Goal: Task Accomplishment & Management: Complete application form

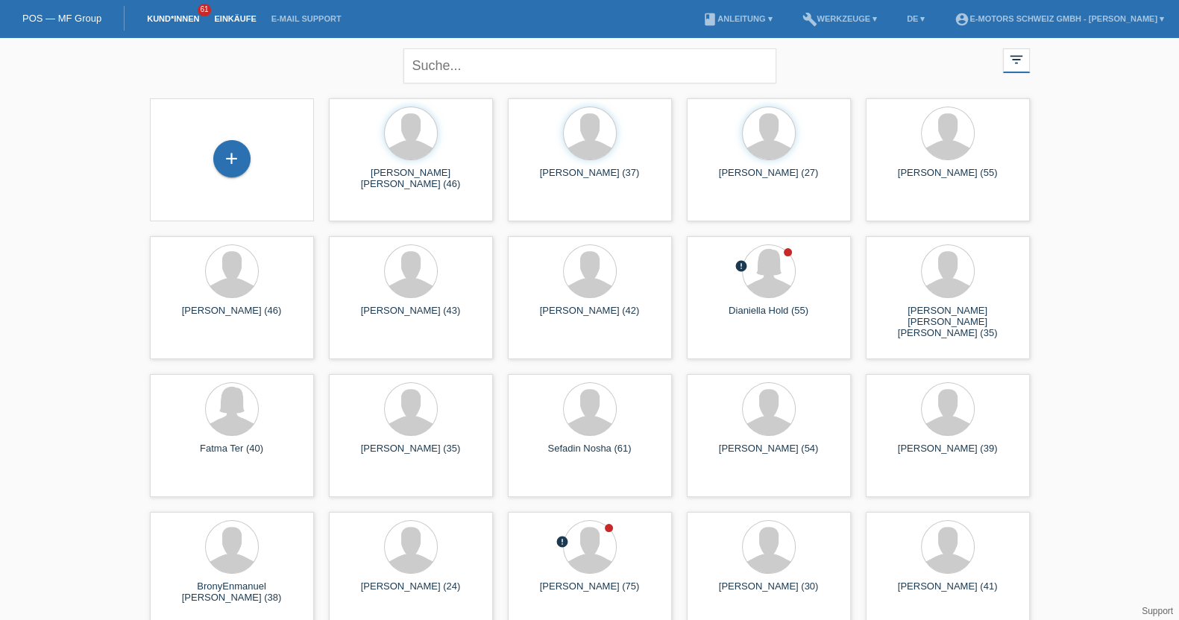
click at [240, 20] on link "Einkäufe" at bounding box center [235, 18] width 57 height 9
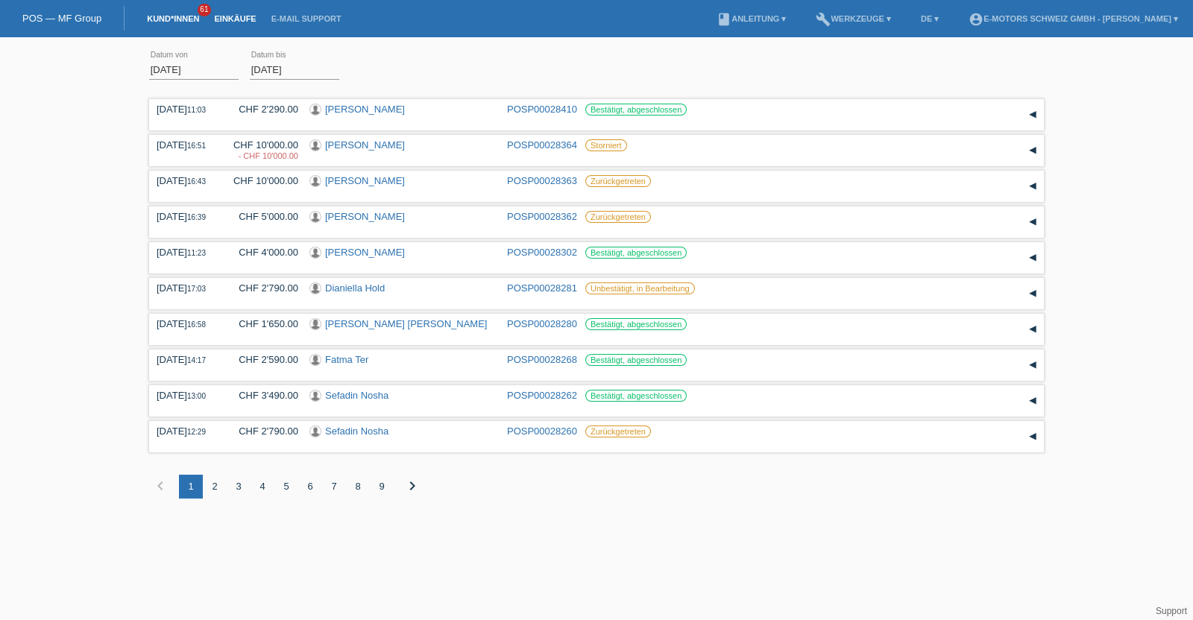
click at [185, 20] on link "Kund*innen" at bounding box center [172, 18] width 67 height 9
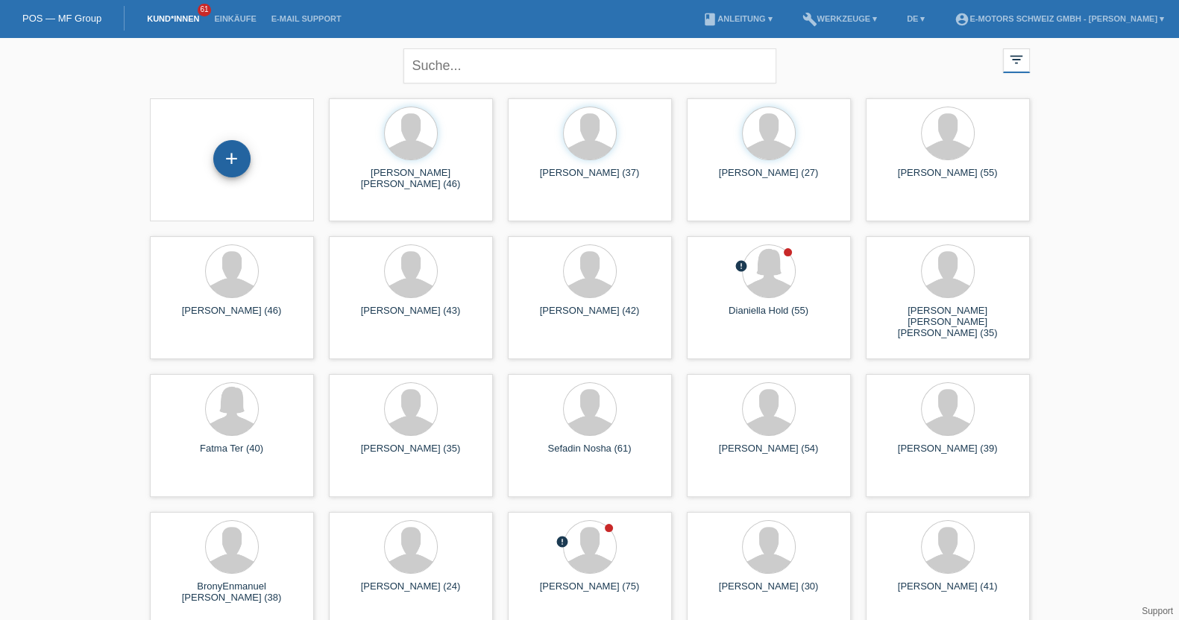
click at [236, 159] on div "+" at bounding box center [231, 158] width 37 height 37
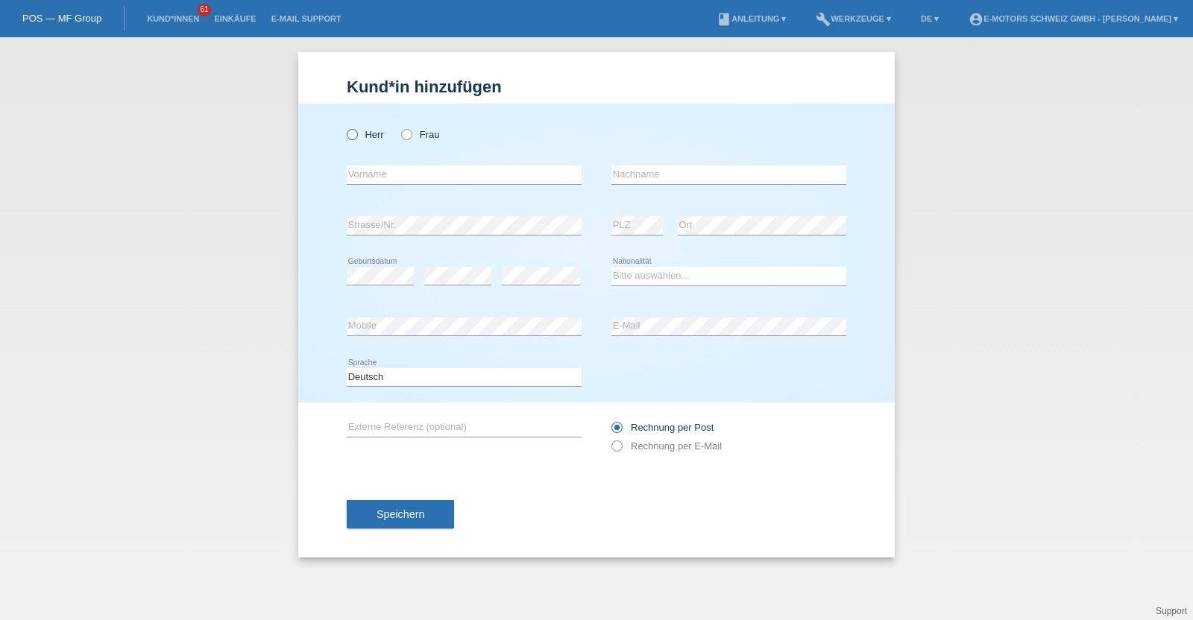
click at [377, 135] on label "Herr" at bounding box center [365, 134] width 37 height 11
click at [356, 135] on input "Herr" at bounding box center [352, 134] width 10 height 10
radio input "true"
click at [373, 177] on input "text" at bounding box center [464, 175] width 235 height 19
paste input "[PERSON_NAME]"
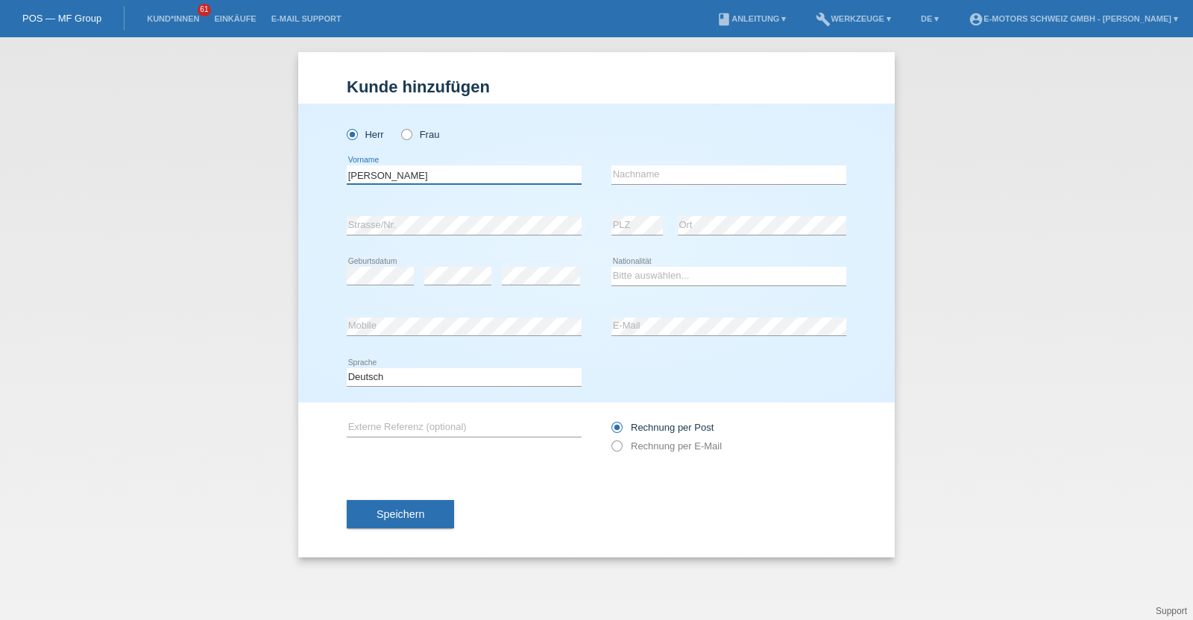
type input "[PERSON_NAME]"
click at [682, 180] on input "text" at bounding box center [729, 175] width 235 height 19
paste input "[PERSON_NAME]"
type input "[PERSON_NAME]"
click at [563, 324] on div "error Mobile error E-Mail" at bounding box center [597, 327] width 500 height 51
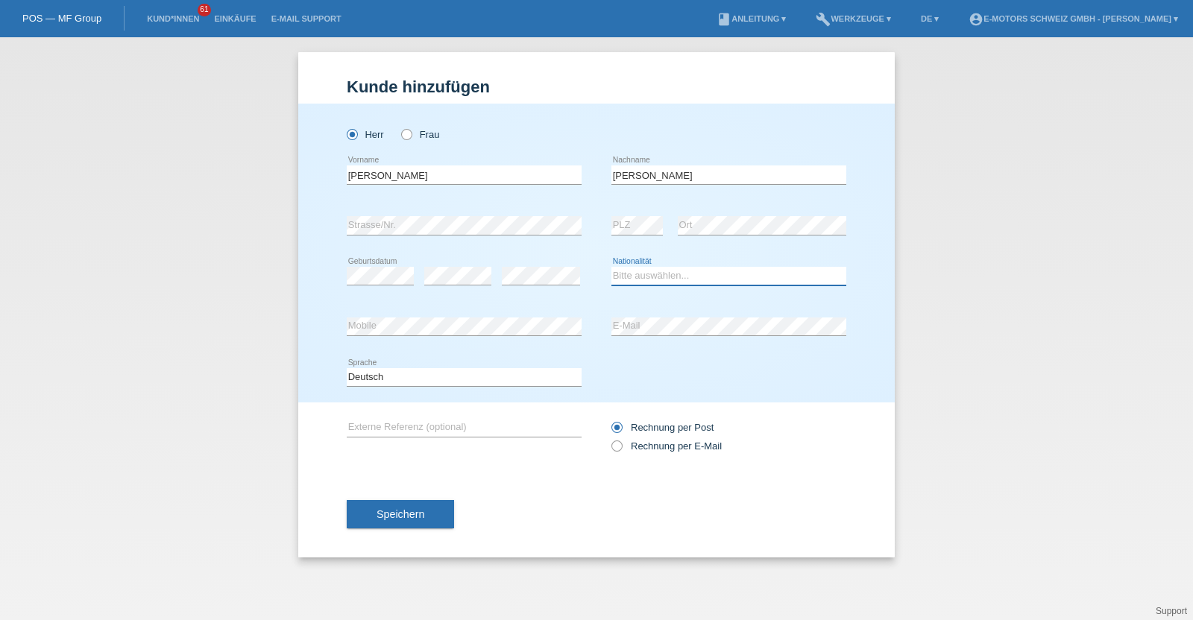
click at [703, 274] on select "Bitte auswählen... Schweiz Deutschland Liechtenstein Österreich ------------ Af…" at bounding box center [729, 276] width 235 height 18
select select "CH"
click at [612, 267] on select "Bitte auswählen... Schweiz Deutschland Liechtenstein Österreich ------------ Af…" at bounding box center [729, 276] width 235 height 18
click at [322, 322] on div "Herr Frau Madeleine error Vorname" at bounding box center [596, 253] width 597 height 299
click at [390, 506] on button "Speichern" at bounding box center [400, 514] width 107 height 28
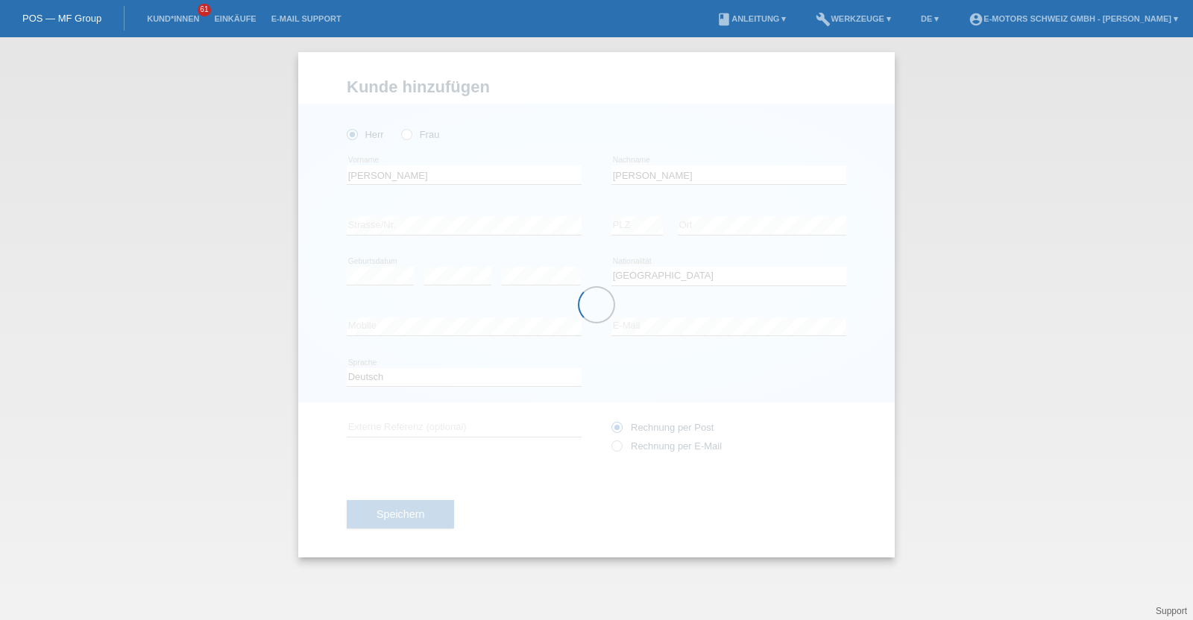
click at [415, 135] on div at bounding box center [596, 305] width 597 height 506
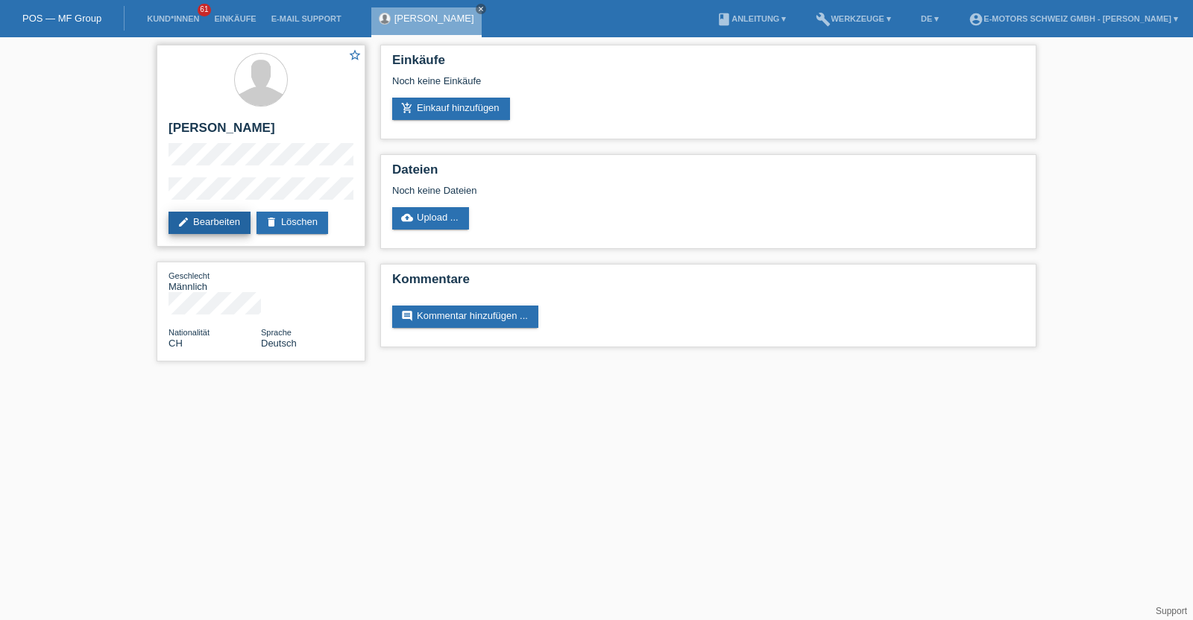
click at [214, 221] on link "edit Bearbeiten" at bounding box center [210, 223] width 82 height 22
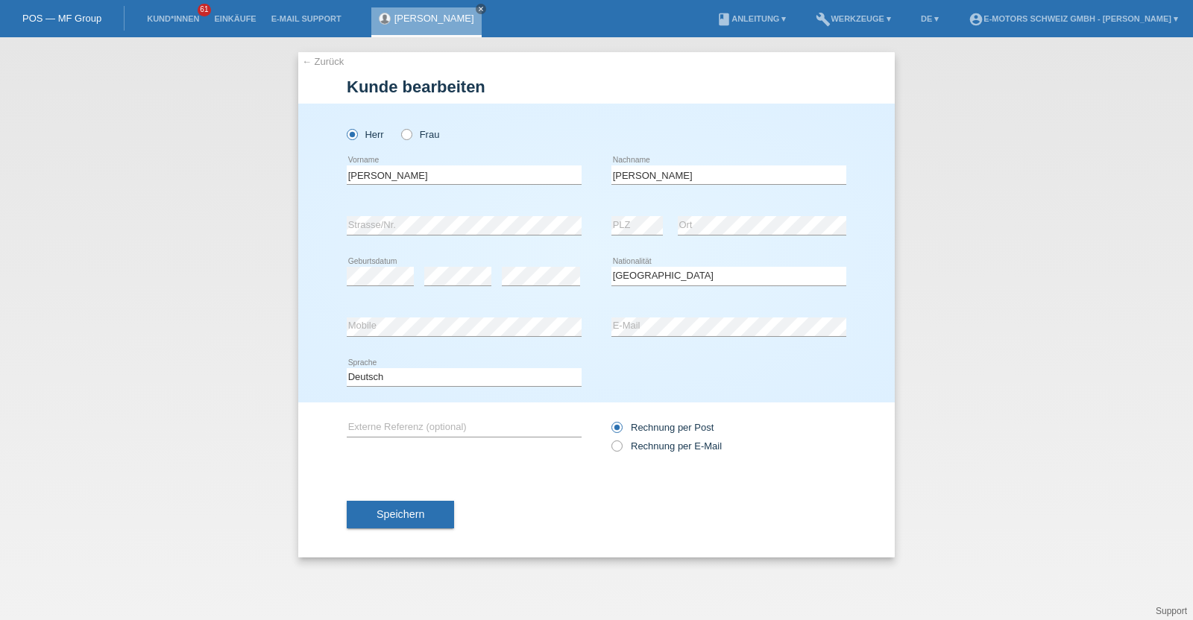
select select "CH"
click at [412, 136] on label "Frau" at bounding box center [420, 134] width 38 height 11
click at [411, 136] on input "Frau" at bounding box center [406, 134] width 10 height 10
radio input "true"
click at [392, 509] on span "Speichern" at bounding box center [401, 515] width 48 height 12
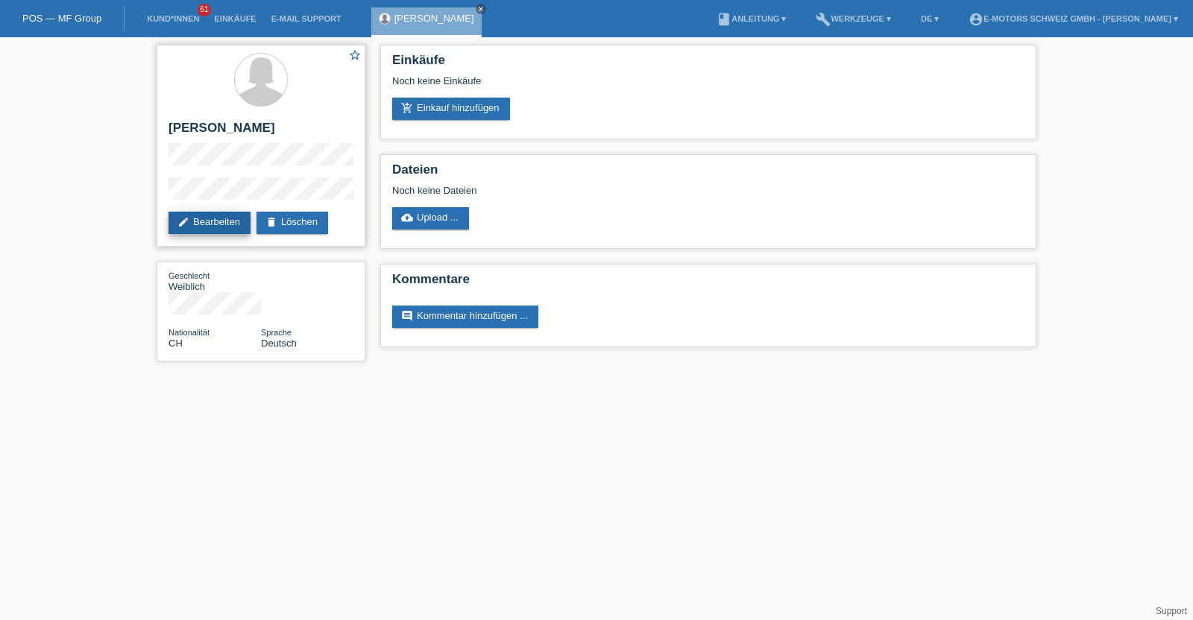
click at [204, 227] on link "edit Bearbeiten" at bounding box center [210, 223] width 82 height 22
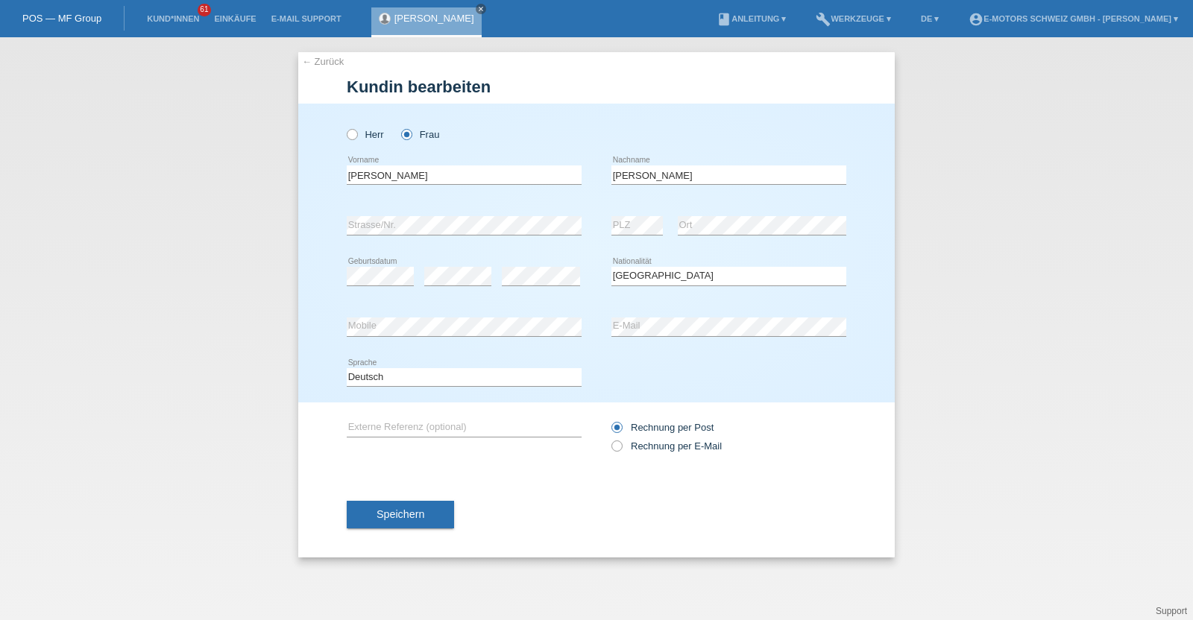
select select "CH"
click at [391, 501] on button "Speichern" at bounding box center [400, 514] width 107 height 28
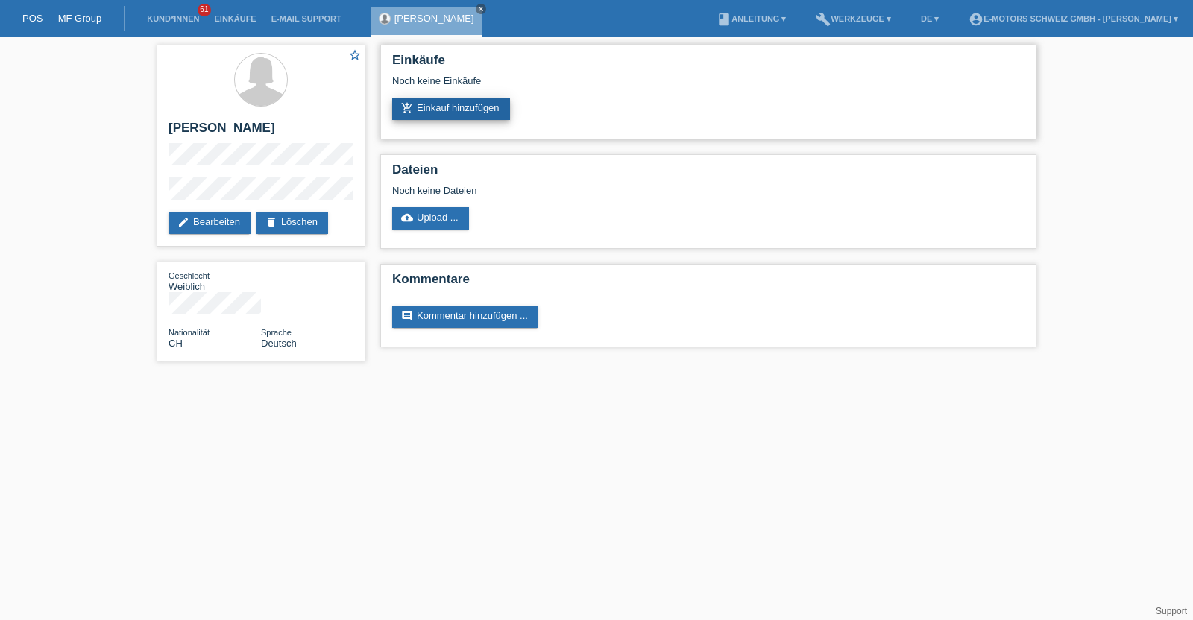
click at [462, 107] on link "add_shopping_cart Einkauf hinzufügen" at bounding box center [451, 109] width 118 height 22
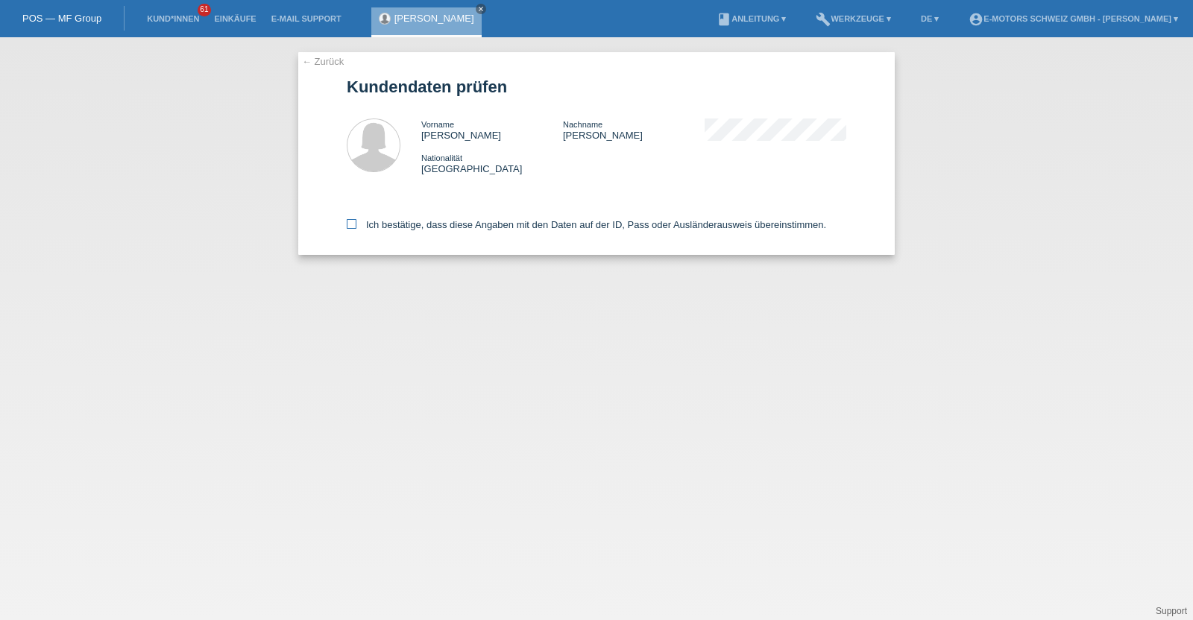
click at [412, 221] on label "Ich bestätige, dass diese Angaben mit den Daten auf der ID, Pass oder Ausländer…" at bounding box center [587, 224] width 480 height 11
click at [356, 221] on input "Ich bestätige, dass diese Angaben mit den Daten auf der ID, Pass oder Ausländer…" at bounding box center [352, 224] width 10 height 10
checkbox input "true"
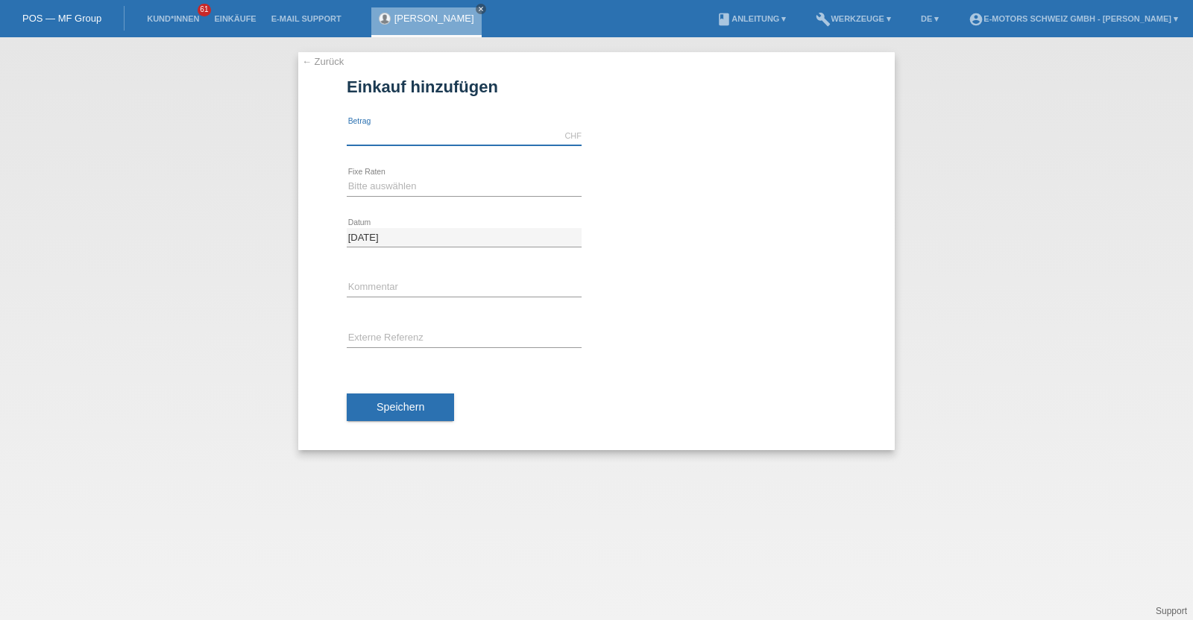
click at [395, 142] on input "text" at bounding box center [464, 136] width 235 height 19
type input "10000.00"
click at [428, 197] on div "Bitte auswählen 12 Raten 24 Raten 36 Raten 48 Raten error Fixe Raten" at bounding box center [464, 187] width 235 height 51
click at [430, 182] on select "Bitte auswählen 12 Raten 24 Raten 36 Raten 48 Raten" at bounding box center [464, 186] width 235 height 18
select select "214"
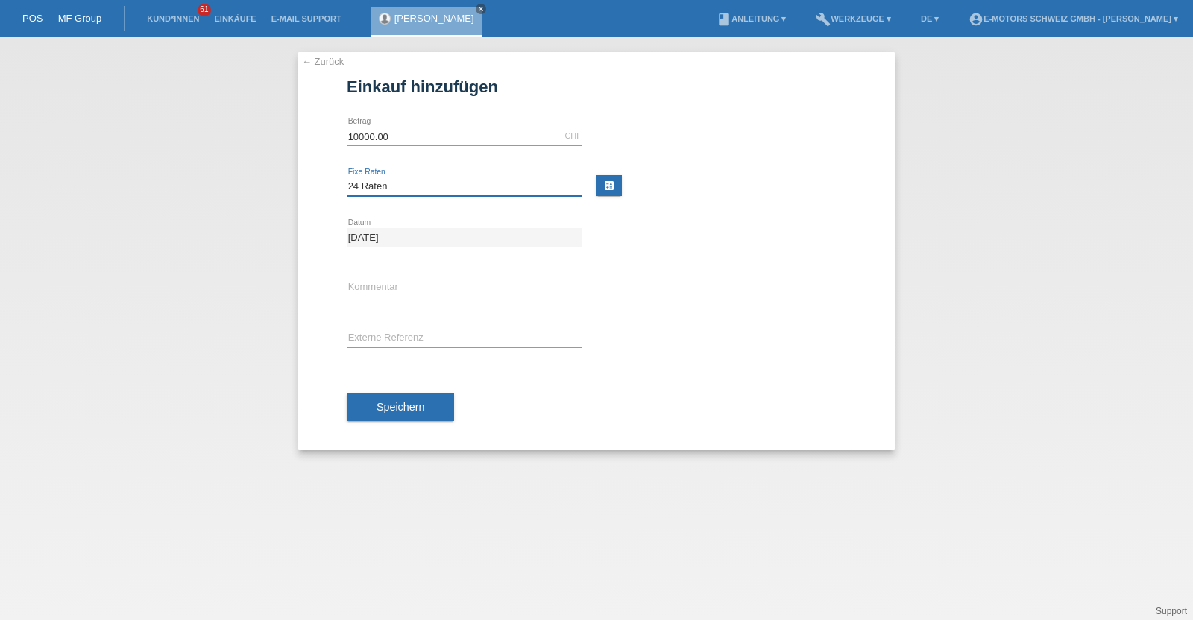
click at [347, 177] on select "Bitte auswählen 12 Raten 24 Raten 36 Raten 48 Raten" at bounding box center [464, 186] width 235 height 18
click at [406, 281] on input "text" at bounding box center [464, 288] width 235 height 19
type input "KENAN"
click at [415, 412] on span "Speichern" at bounding box center [401, 407] width 48 height 12
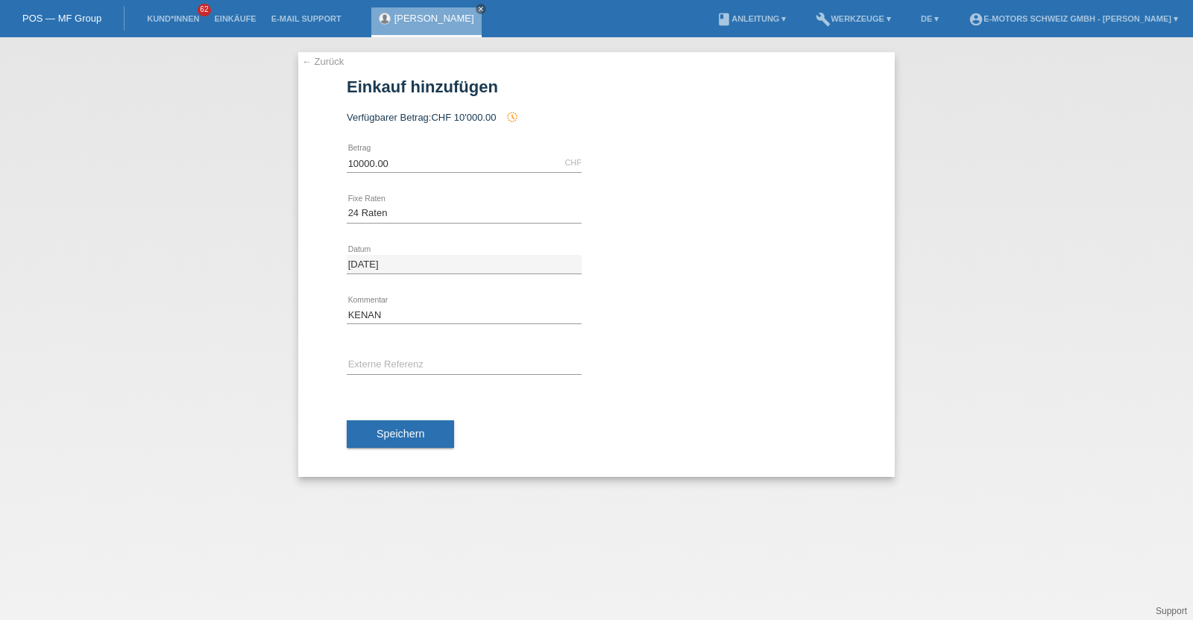
select select "214"
click at [224, 19] on link "Einkäufe" at bounding box center [235, 18] width 57 height 9
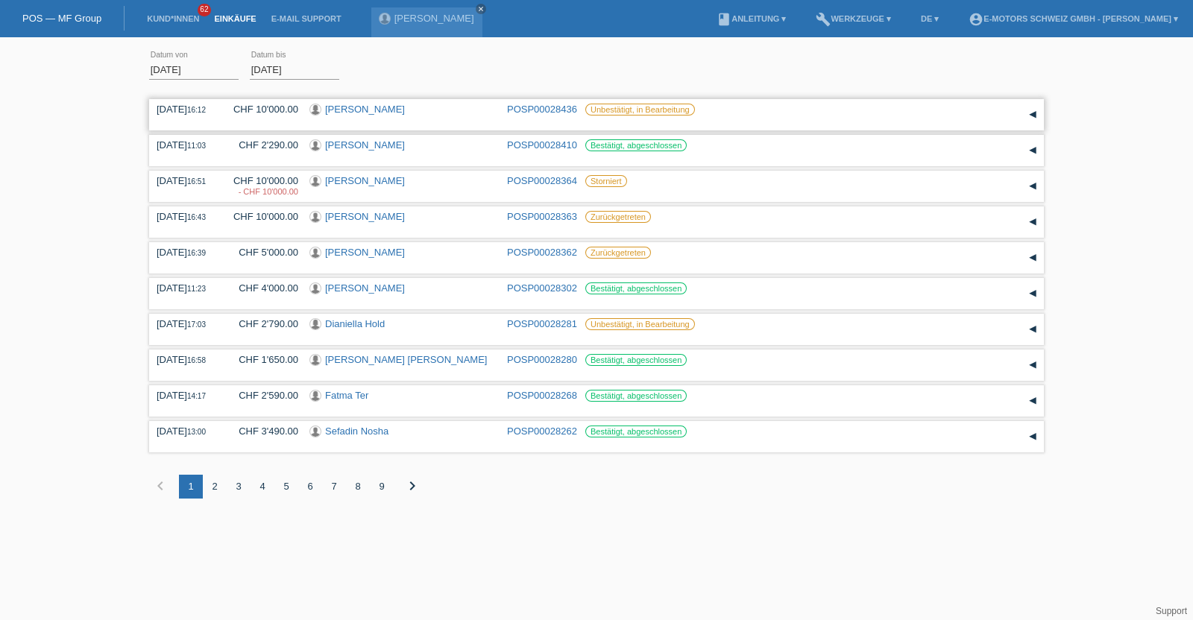
click at [363, 110] on link "[PERSON_NAME]" at bounding box center [365, 109] width 80 height 11
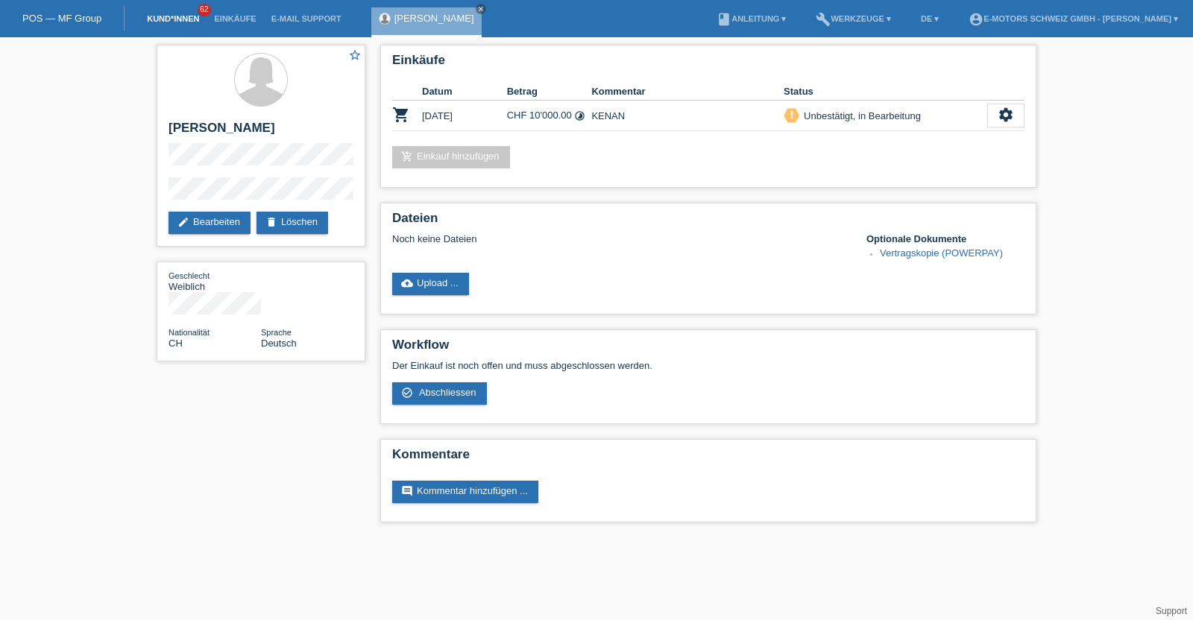
click at [175, 16] on link "Kund*innen" at bounding box center [172, 18] width 67 height 9
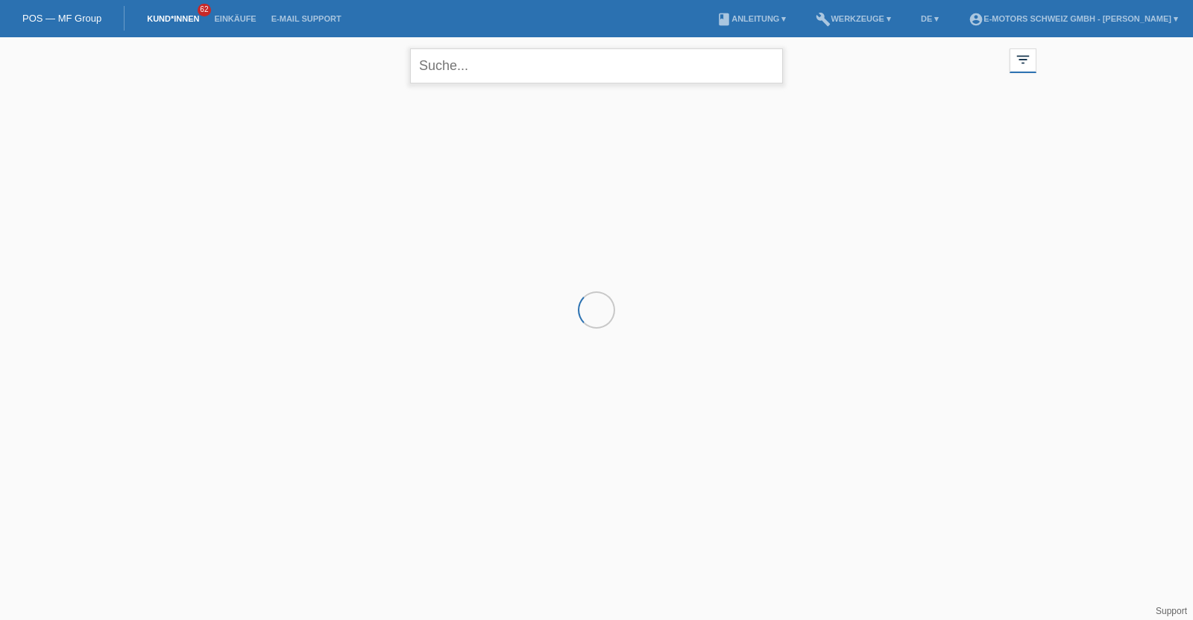
click at [473, 63] on input "text" at bounding box center [596, 65] width 373 height 35
type input "[PERSON_NAME]"
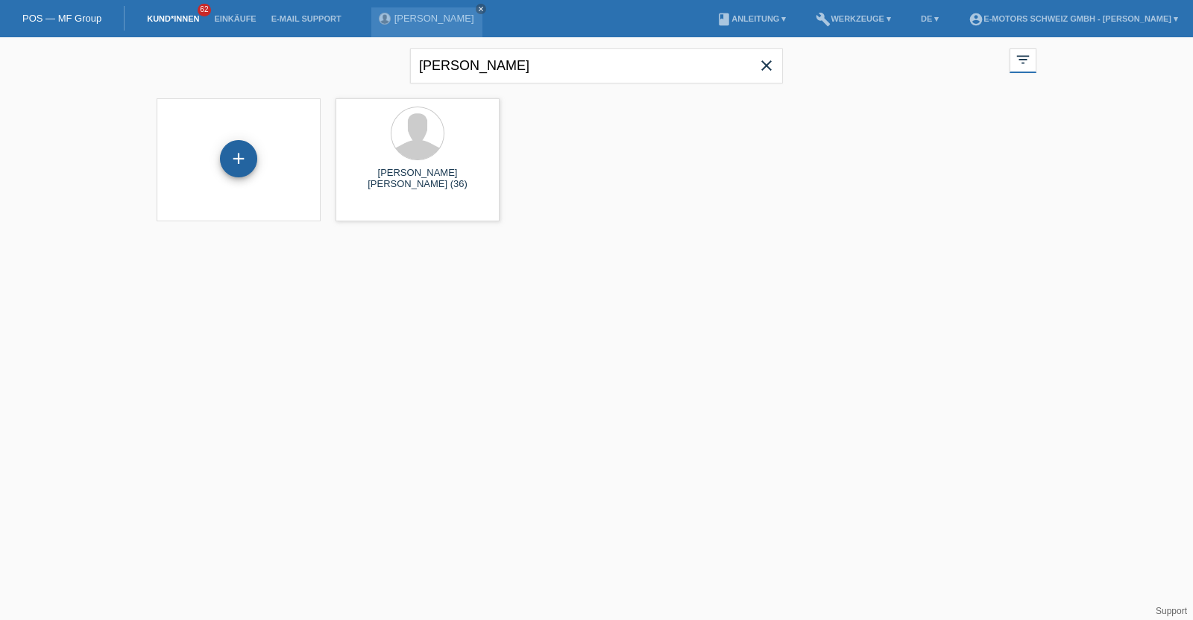
click at [230, 151] on div "+" at bounding box center [238, 158] width 37 height 37
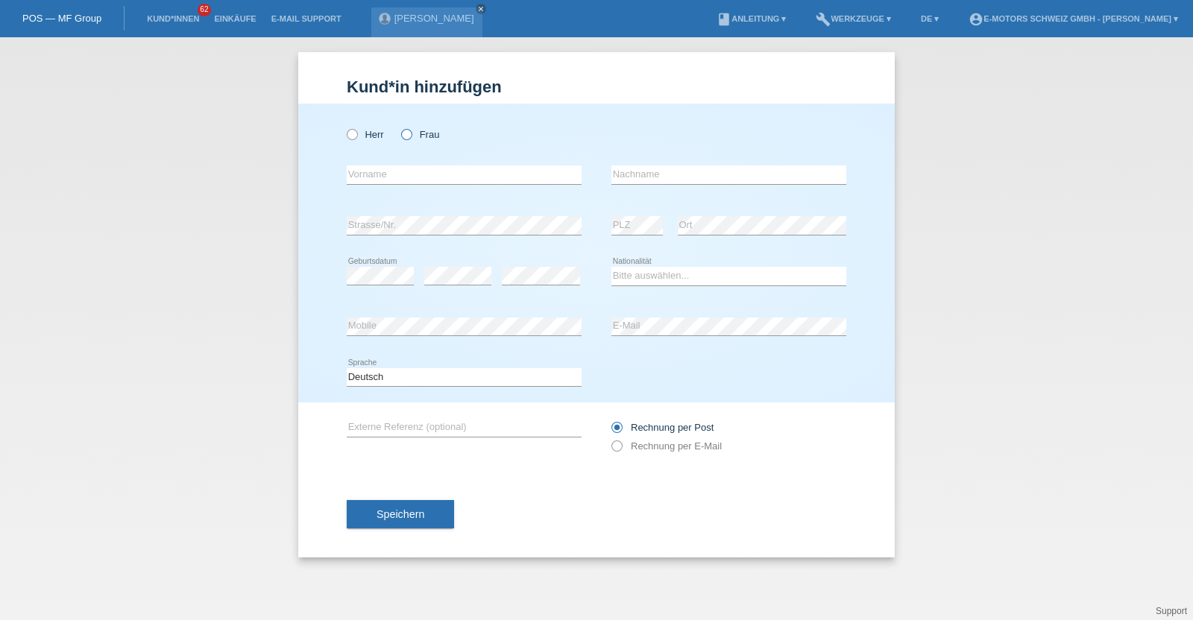
click at [399, 127] on icon at bounding box center [399, 127] width 0 height 0
click at [409, 132] on input "Frau" at bounding box center [406, 134] width 10 height 10
radio input "true"
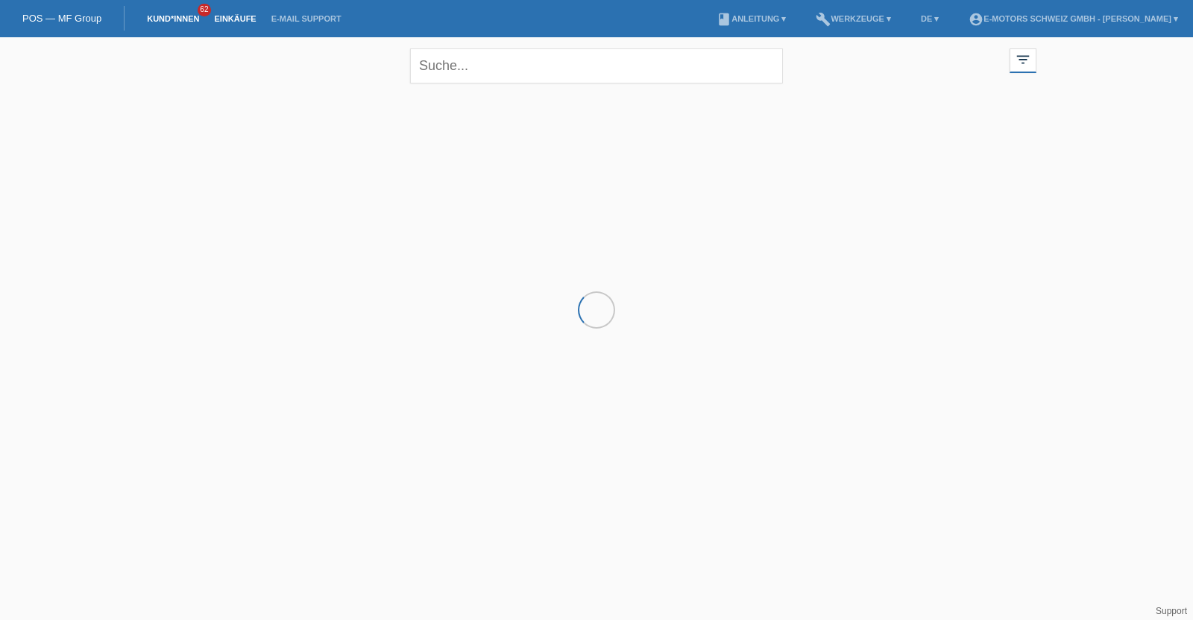
click at [231, 17] on link "Einkäufe" at bounding box center [235, 18] width 57 height 9
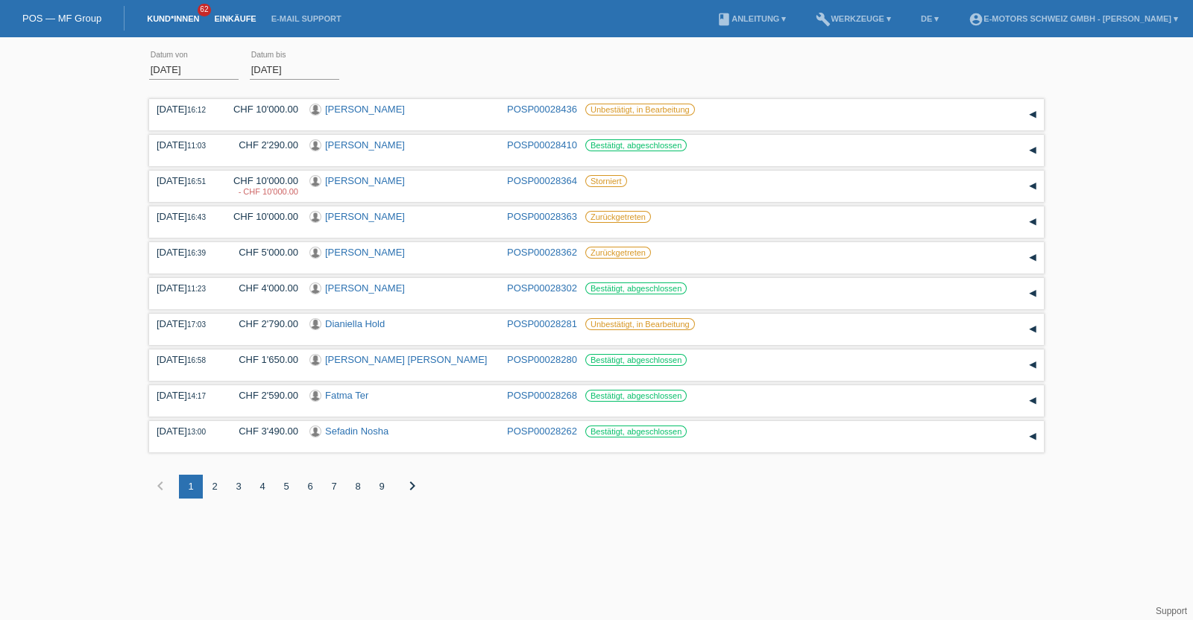
click at [160, 22] on link "Kund*innen" at bounding box center [172, 18] width 67 height 9
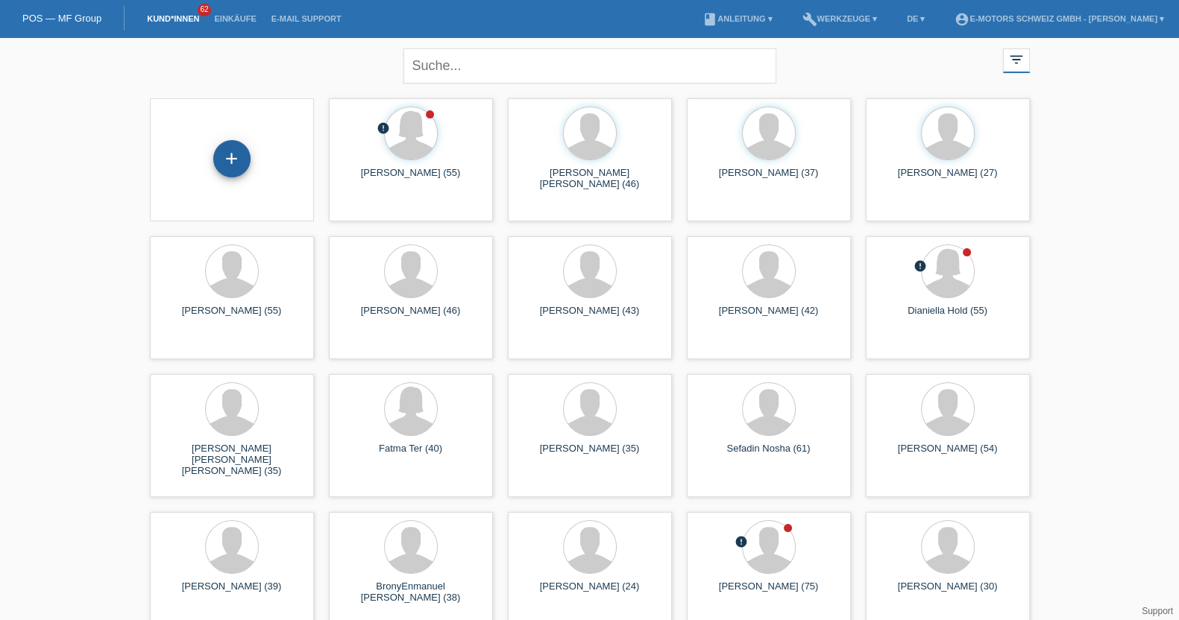
click at [235, 162] on div "+" at bounding box center [231, 158] width 37 height 37
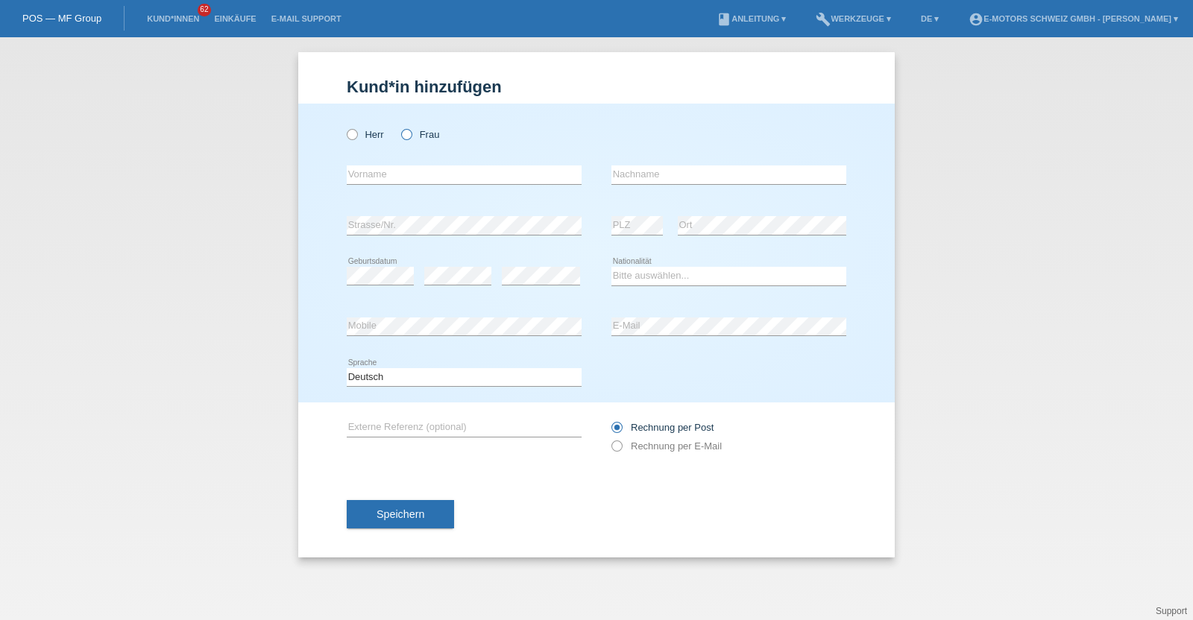
click at [399, 127] on icon at bounding box center [399, 127] width 0 height 0
click at [411, 131] on input "Frau" at bounding box center [406, 134] width 10 height 10
radio input "true"
click at [624, 276] on select "Bitte auswählen... Schweiz Deutschland Liechtenstein Österreich ------------ Af…" at bounding box center [729, 276] width 235 height 18
select select "PT"
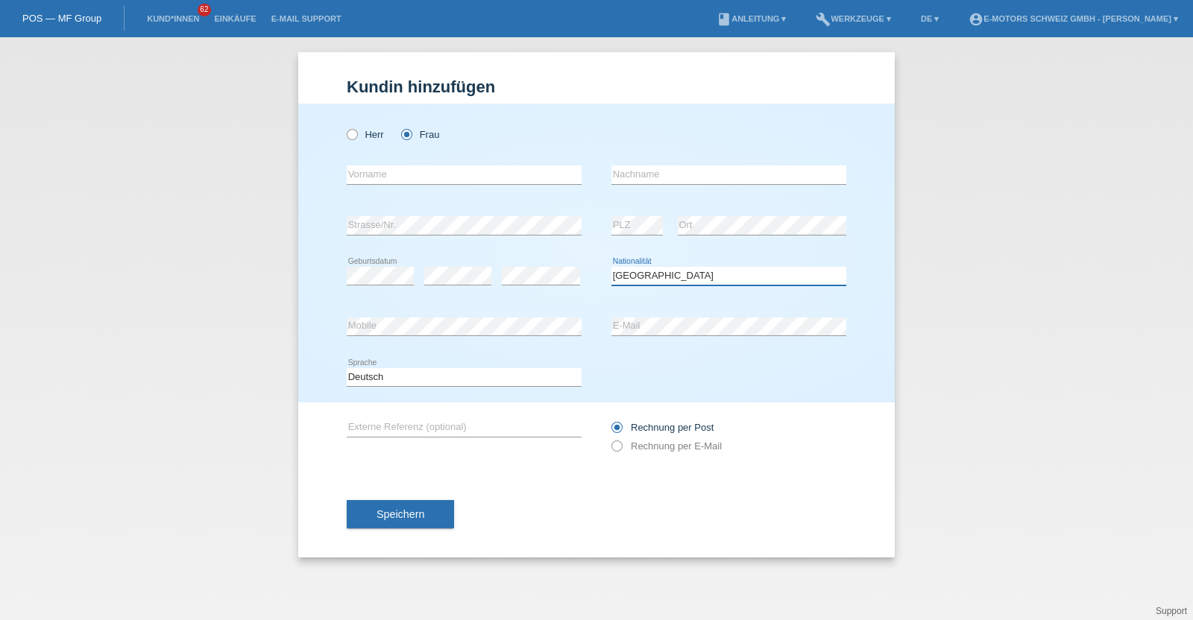
click at [612, 267] on select "Bitte auswählen... Schweiz Deutschland Liechtenstein Österreich ------------ Af…" at bounding box center [729, 276] width 235 height 18
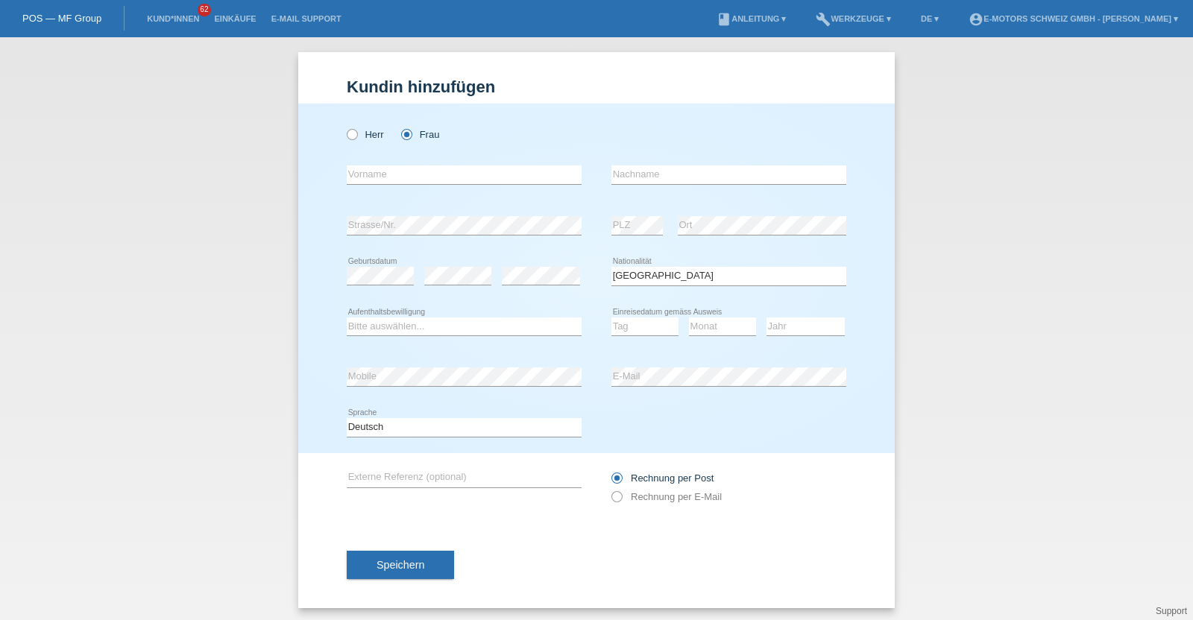
click at [417, 315] on div "Bitte auswählen... C B B - Flüchtlingsstatus Andere error Aufenthaltsbewilligung" at bounding box center [464, 327] width 235 height 51
click at [411, 323] on select "Bitte auswählen... C B B - Flüchtlingsstatus Andere" at bounding box center [464, 327] width 235 height 18
select select "B"
click at [347, 318] on select "Bitte auswählen... C B B - Flüchtlingsstatus Andere" at bounding box center [464, 327] width 235 height 18
click at [488, 170] on input "text" at bounding box center [464, 175] width 235 height 19
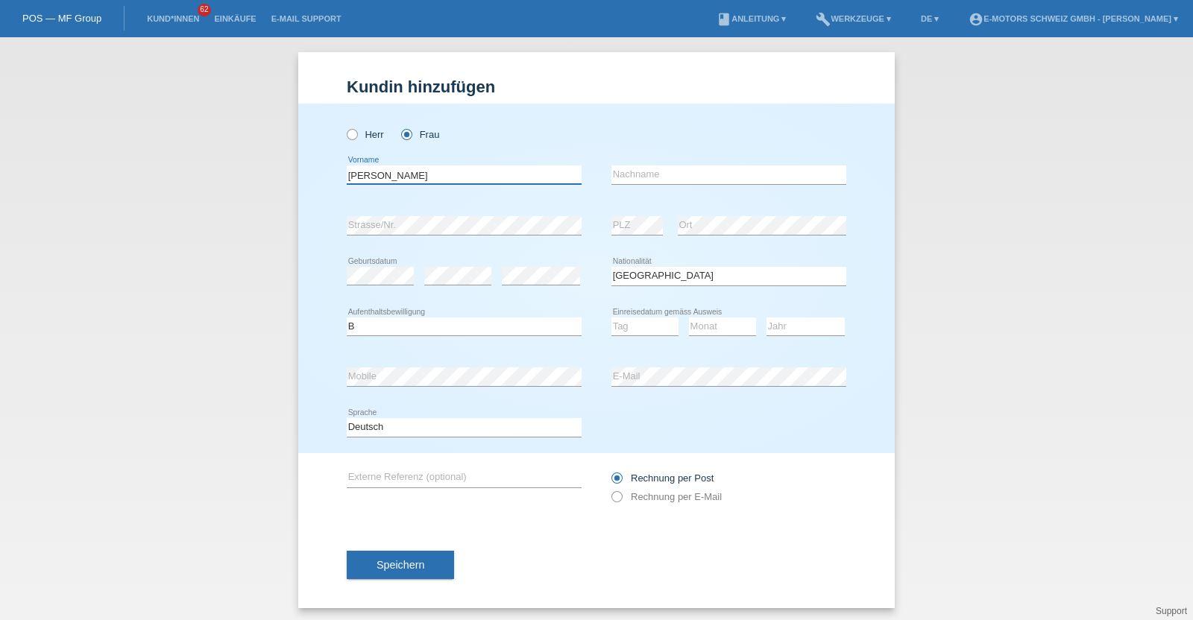
type input "Ana Filipa"
type input "Cunha Teixeira"
click at [641, 319] on select "Tag 01 02 03 04 05 06 07 08 09 10 11" at bounding box center [645, 327] width 67 height 18
select select "17"
click at [612, 318] on select "Tag 01 02 03 04 05 06 07 08 09 10 11" at bounding box center [645, 327] width 67 height 18
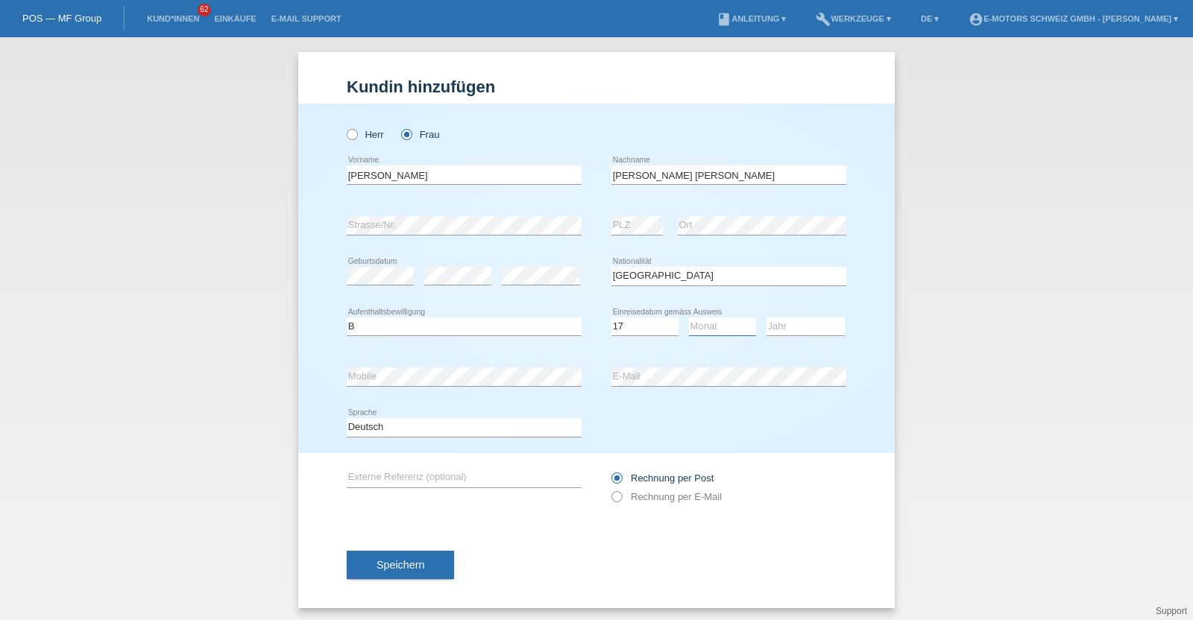
click at [703, 321] on select "Monat 01 02 03 04 05 06 07 08 09 10 11" at bounding box center [722, 327] width 67 height 18
select select "12"
click at [689, 318] on select "Monat 01 02 03 04 05 06 07 08 09 10 11" at bounding box center [722, 327] width 67 height 18
click at [784, 330] on select "Jahr 2025 2024 2023 2022 2021 2020 2019 2018 2017 2016 2015 2014 2013 2012 2011…" at bounding box center [806, 327] width 78 height 18
select select "2015"
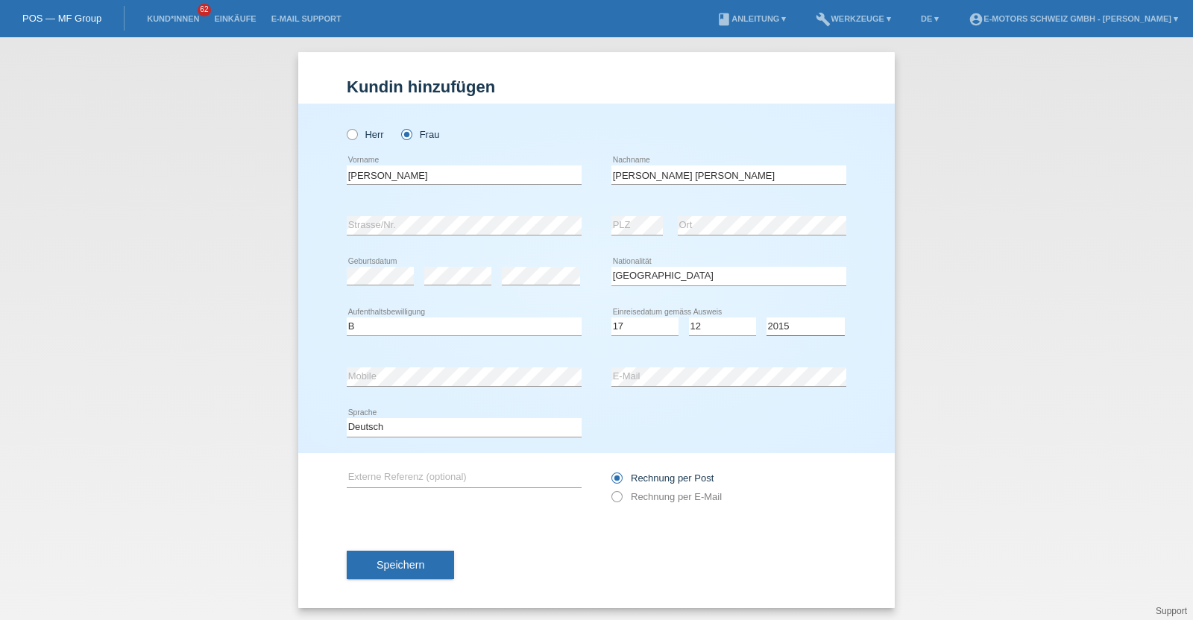
click at [767, 318] on select "Jahr 2025 2024 2023 2022 2021 2020 2019 2018 2017 2016 2015 2014 2013 2012 2011…" at bounding box center [806, 327] width 78 height 18
click at [406, 568] on span "Speichern" at bounding box center [401, 565] width 48 height 12
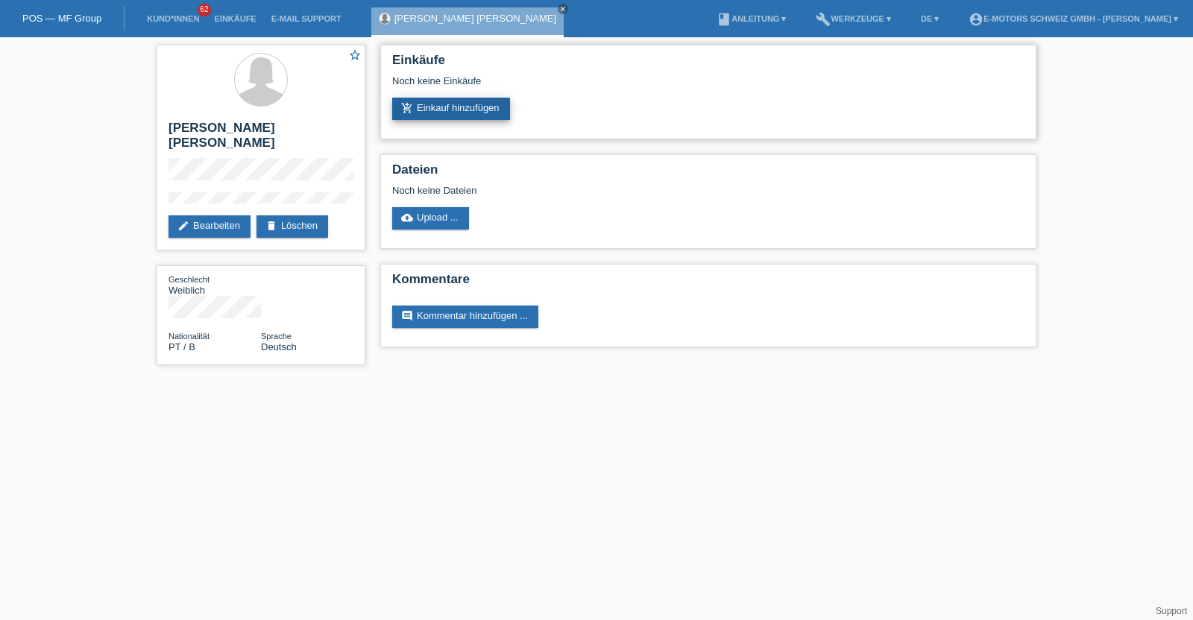
click at [481, 102] on link "add_shopping_cart Einkauf hinzufügen" at bounding box center [451, 109] width 118 height 22
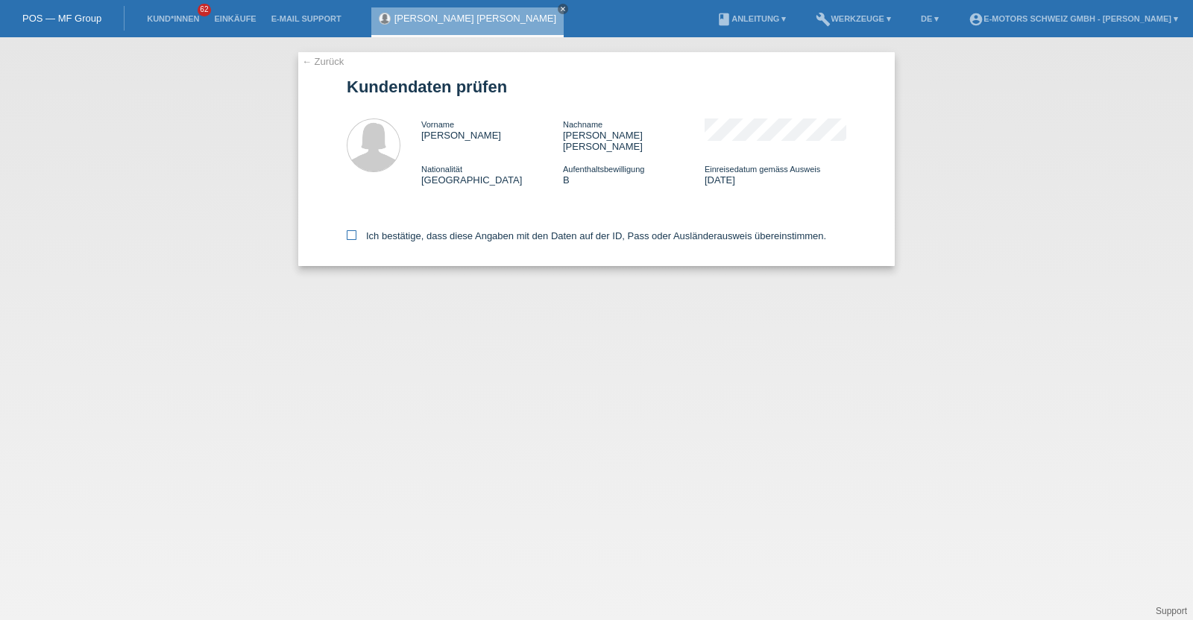
click at [405, 230] on label "Ich bestätige, dass diese Angaben mit den Daten auf der ID, Pass oder Ausländer…" at bounding box center [587, 235] width 480 height 11
click at [356, 230] on input "Ich bestätige, dass diese Angaben mit den Daten auf der ID, Pass oder Ausländer…" at bounding box center [352, 235] width 10 height 10
checkbox input "true"
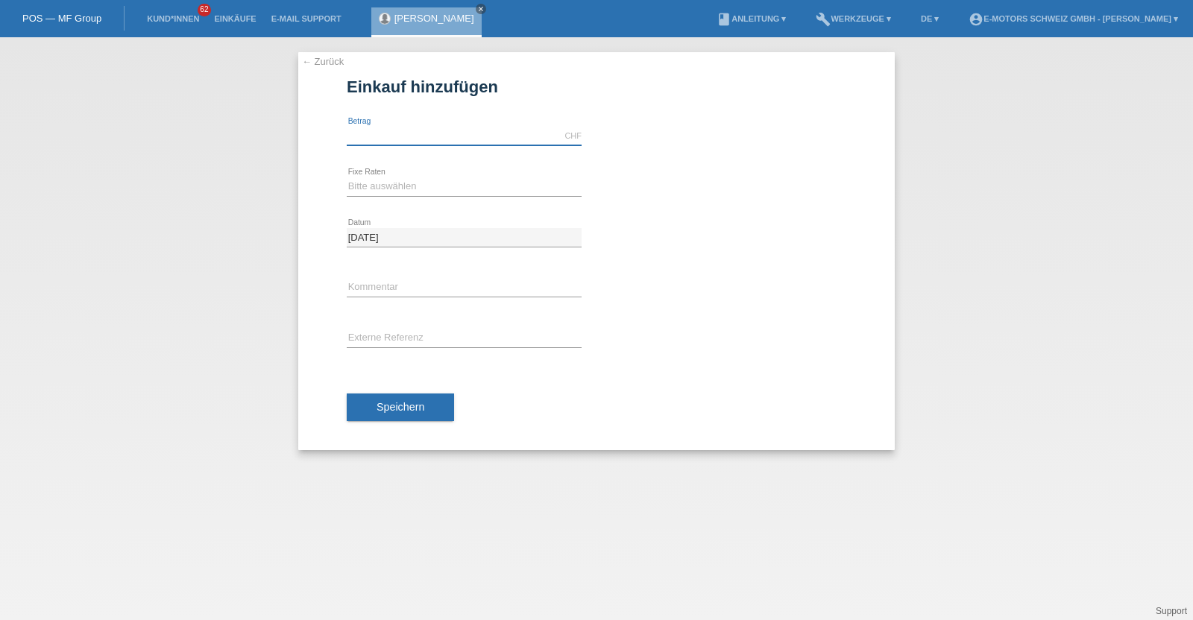
click at [489, 130] on input "text" at bounding box center [464, 136] width 235 height 19
type input "5000.00"
click at [379, 180] on select "Bitte auswählen" at bounding box center [464, 186] width 235 height 18
click at [403, 176] on div "Bitte auswählen error Fixe Raten" at bounding box center [464, 187] width 235 height 51
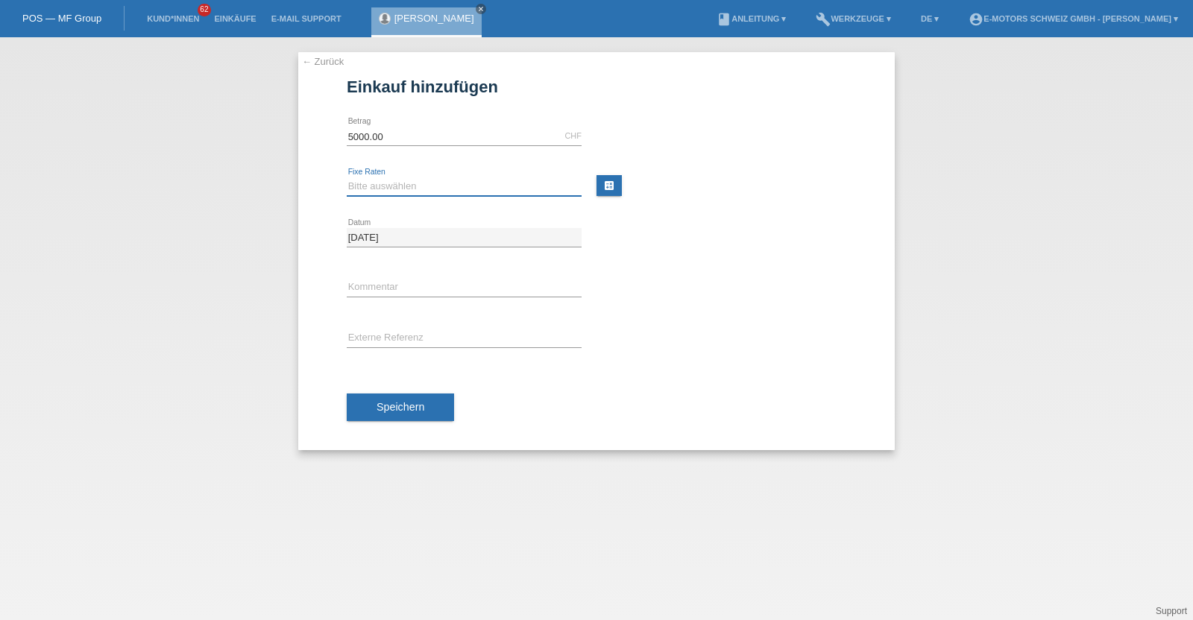
click at [403, 180] on select "Bitte auswählen" at bounding box center [464, 186] width 235 height 18
click at [483, 177] on select "Bitte auswählen" at bounding box center [464, 186] width 235 height 18
click at [717, 224] on div "07.10.2025 error Datum" at bounding box center [597, 238] width 500 height 51
click at [406, 186] on select "Bitte auswählen" at bounding box center [464, 186] width 235 height 18
click at [398, 228] on input "[DATE]" at bounding box center [464, 237] width 235 height 19
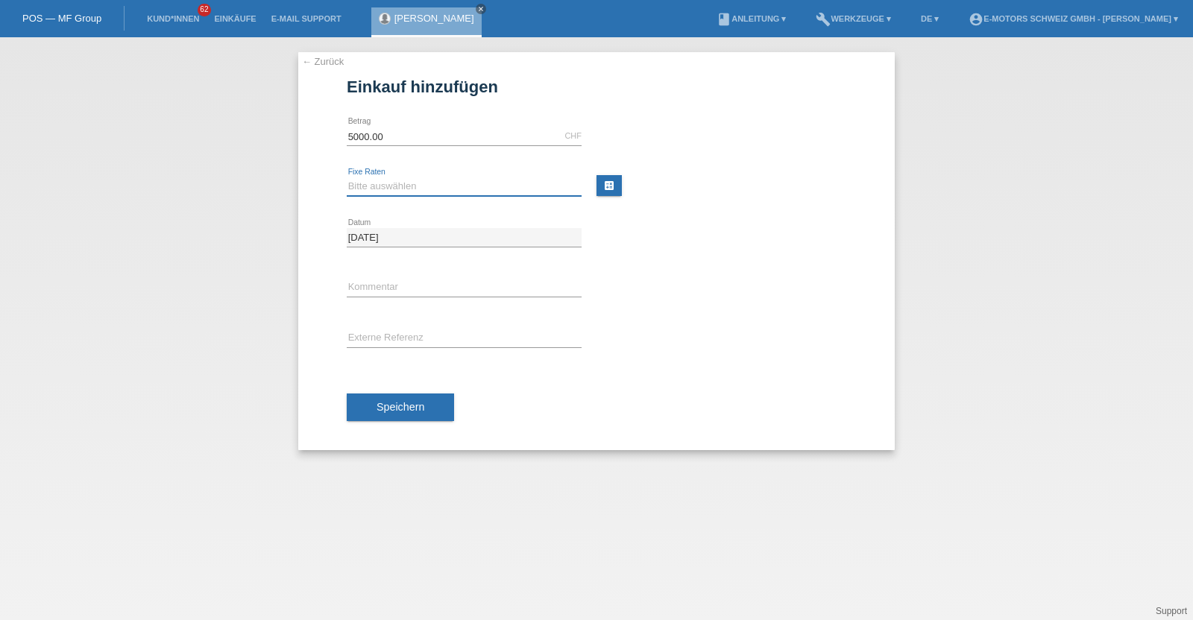
click at [397, 186] on select "Bitte auswählen" at bounding box center [464, 186] width 235 height 18
click at [421, 299] on div "error Kommentar" at bounding box center [464, 288] width 235 height 51
click at [450, 289] on input "text" at bounding box center [464, 288] width 235 height 19
type input "KENAN"
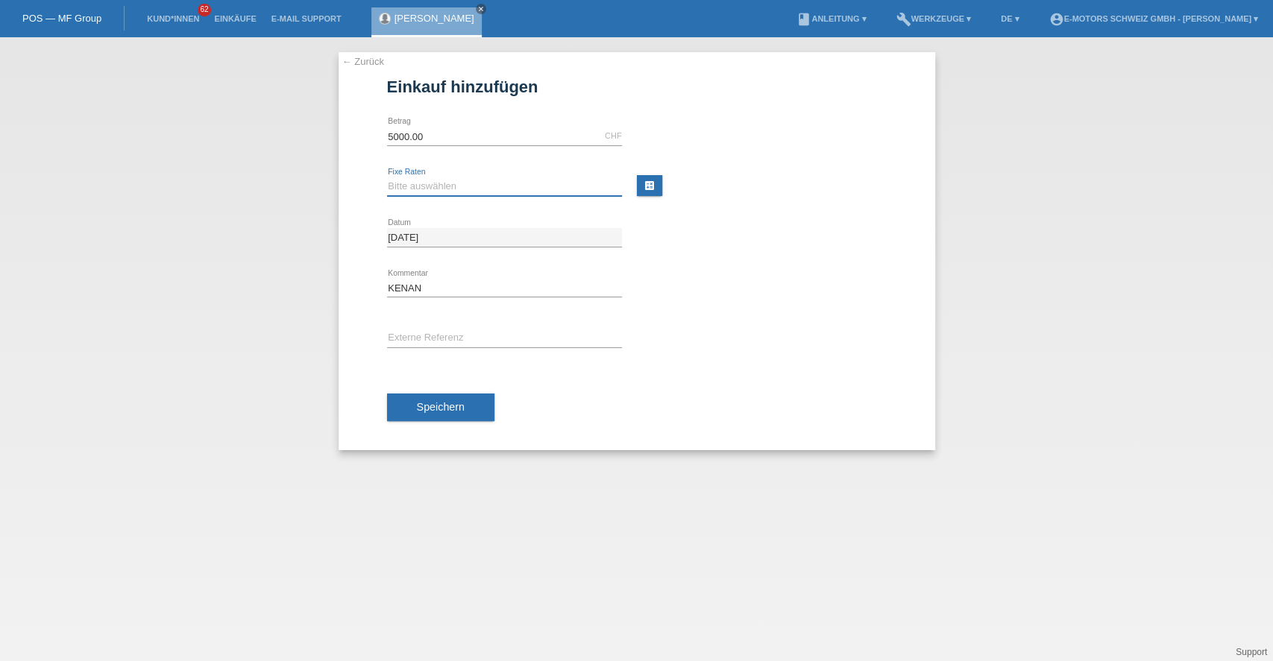
drag, startPoint x: 1049, startPoint y: 1, endPoint x: 567, endPoint y: 189, distance: 517.5
click at [567, 189] on select "Bitte auswählen" at bounding box center [504, 186] width 235 height 18
click at [387, 177] on select "Bitte auswählen" at bounding box center [504, 186] width 235 height 18
click at [467, 411] on button "Speichern" at bounding box center [440, 408] width 107 height 28
click at [471, 186] on select "Bitte auswählen" at bounding box center [504, 186] width 235 height 18
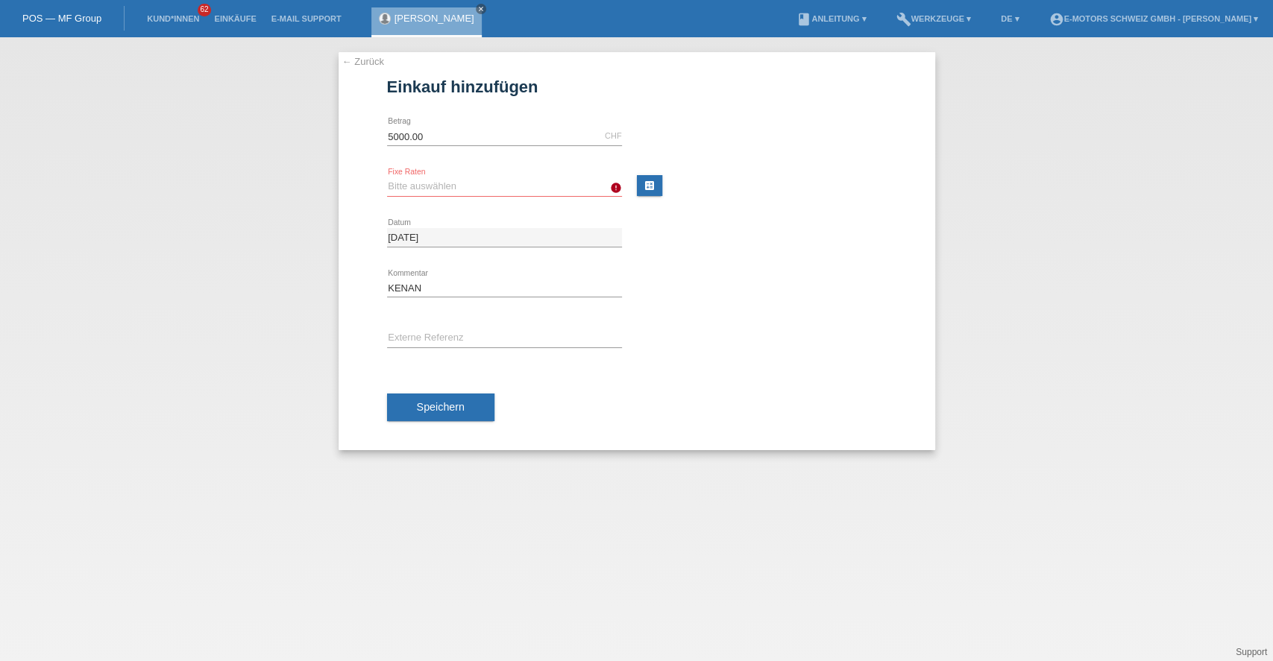
click at [474, 221] on div "07.10.2025 error Datum" at bounding box center [504, 238] width 235 height 51
click at [422, 19] on link "[PERSON_NAME]" at bounding box center [435, 18] width 80 height 11
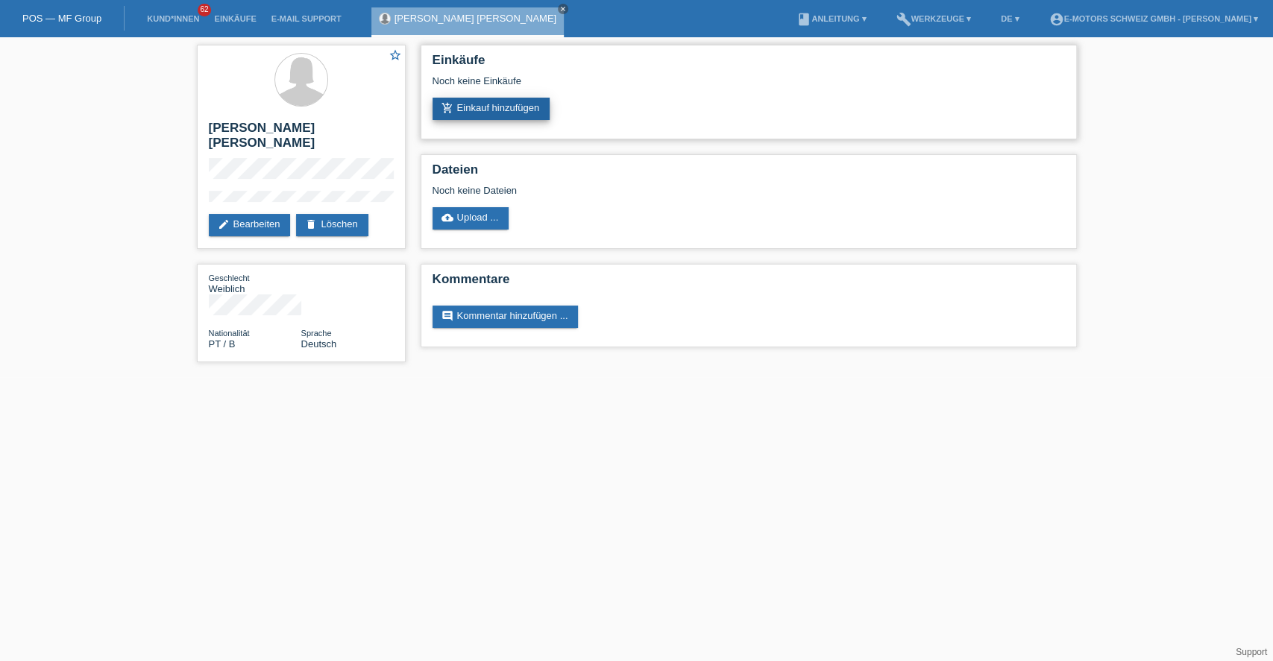
click at [471, 105] on link "add_shopping_cart Einkauf hinzufügen" at bounding box center [492, 109] width 118 height 22
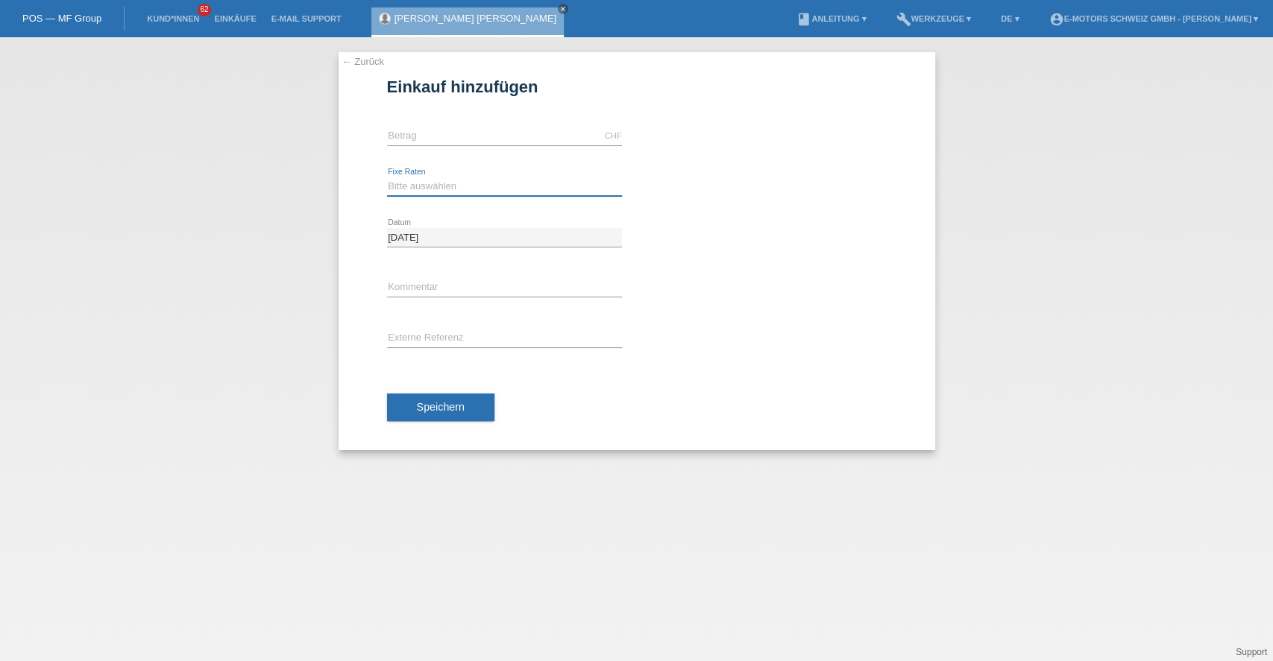
click at [474, 184] on select "Bitte auswählen" at bounding box center [504, 186] width 235 height 18
click at [459, 135] on input "text" at bounding box center [504, 136] width 235 height 19
type input "3790.00"
click at [451, 187] on select "Bitte auswählen" at bounding box center [504, 186] width 235 height 18
click at [387, 177] on select "Bitte auswählen" at bounding box center [504, 186] width 235 height 18
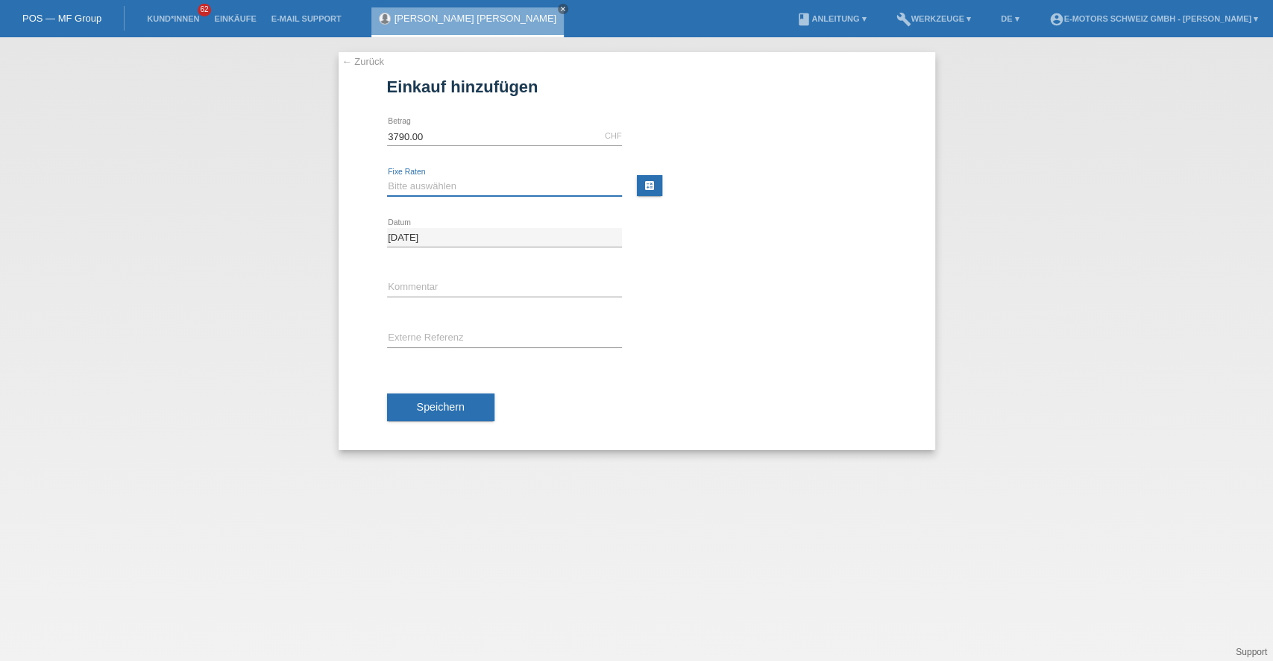
click at [387, 177] on select "Bitte auswählen" at bounding box center [504, 186] width 235 height 18
click at [406, 16] on link "[PERSON_NAME] [PERSON_NAME]" at bounding box center [476, 18] width 162 height 11
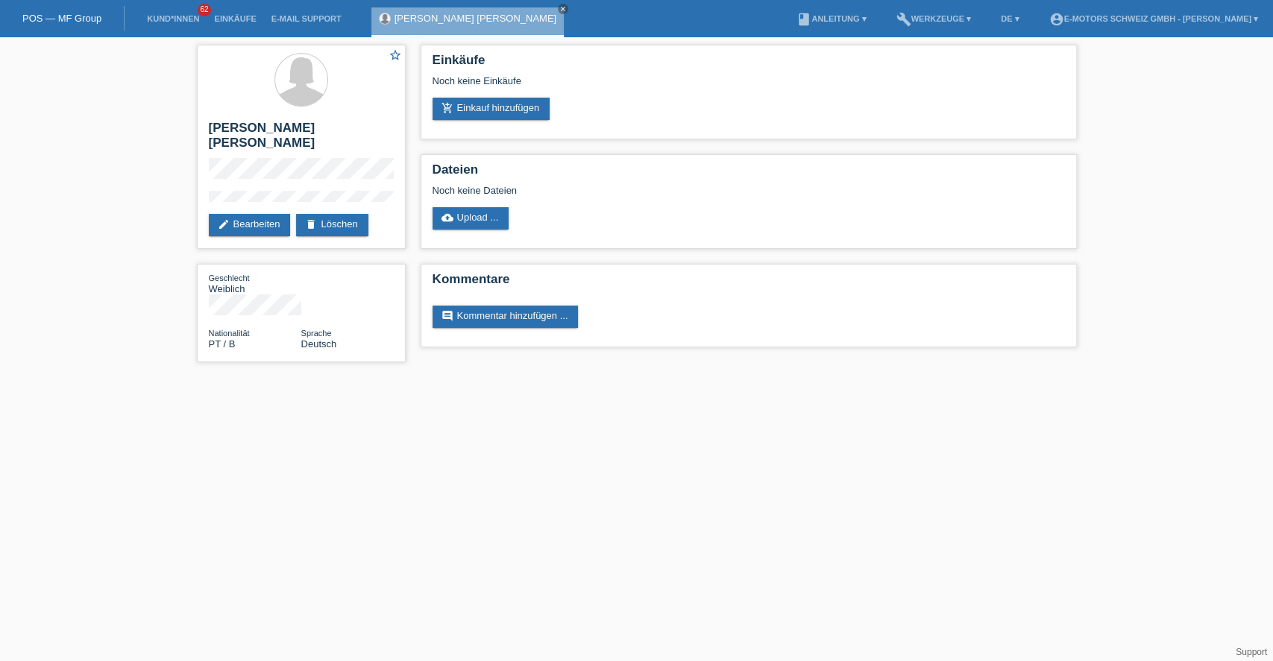
click at [471, 111] on link "add_shopping_cart Einkauf hinzufügen" at bounding box center [492, 109] width 118 height 22
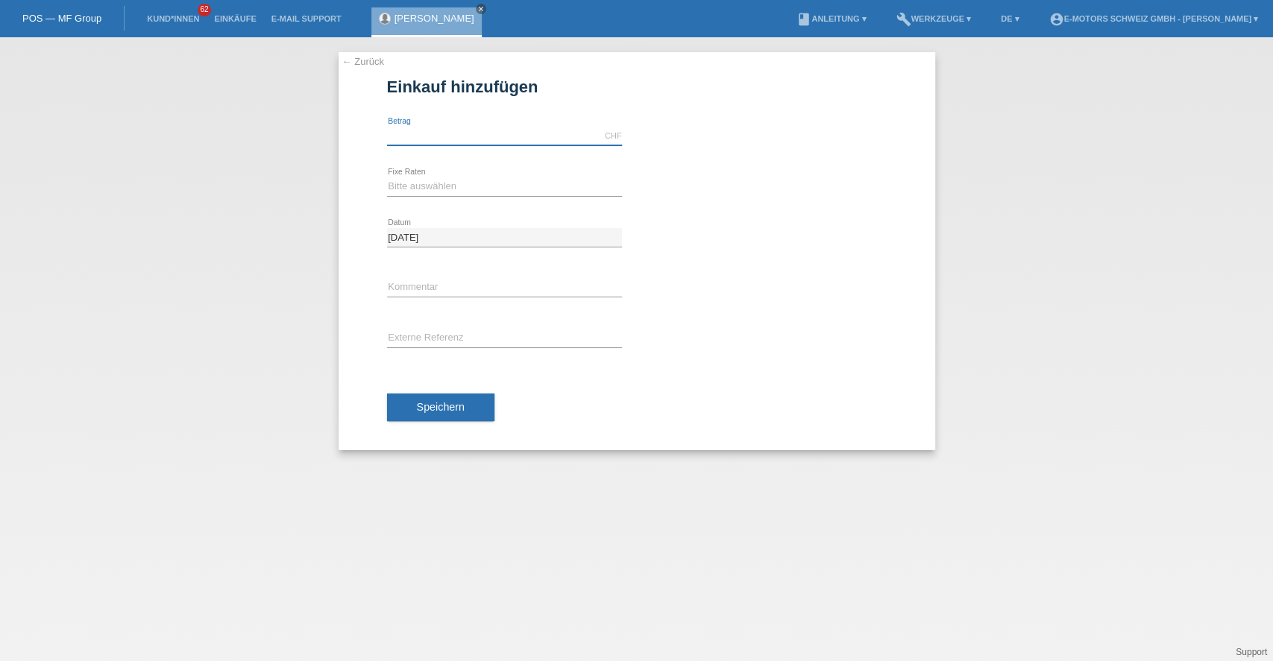
click at [496, 134] on input "text" at bounding box center [504, 136] width 235 height 19
type input "2890.00"
click at [468, 185] on select "Bitte auswählen" at bounding box center [504, 186] width 235 height 18
click at [654, 182] on link "calculate" at bounding box center [649, 185] width 25 height 21
type input "2890.00"
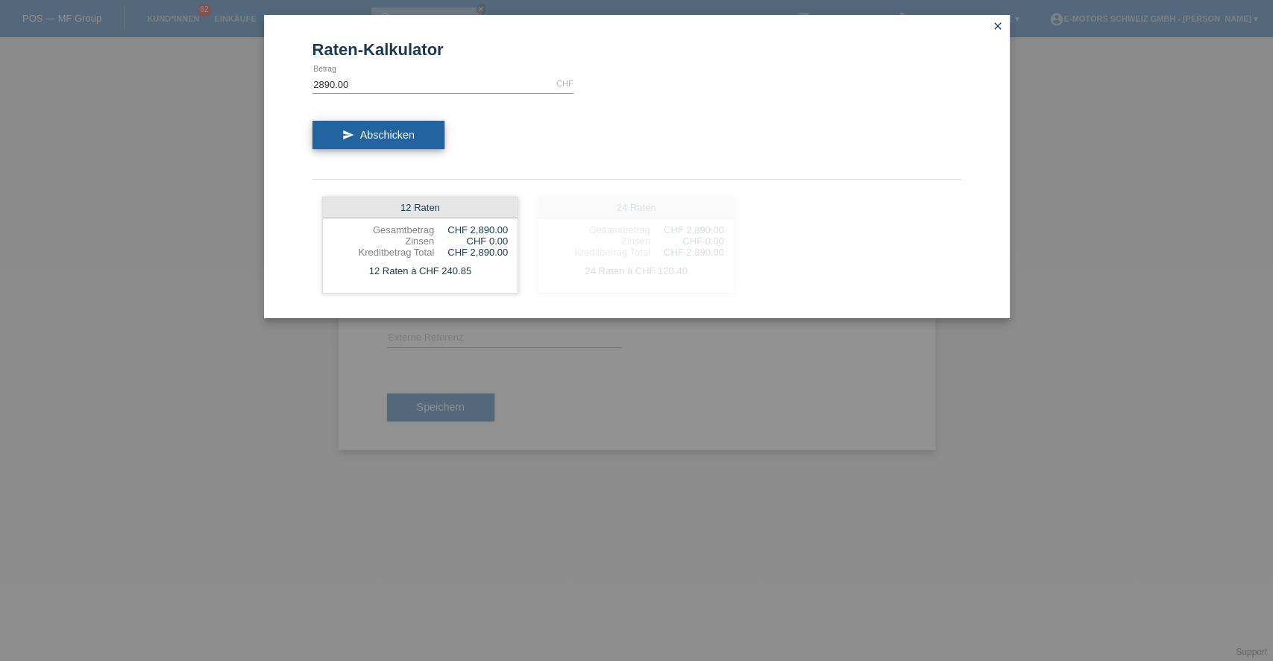
click at [392, 136] on span "Abschicken" at bounding box center [387, 135] width 54 height 12
click at [452, 254] on div "CHF 2,890.00" at bounding box center [471, 252] width 74 height 11
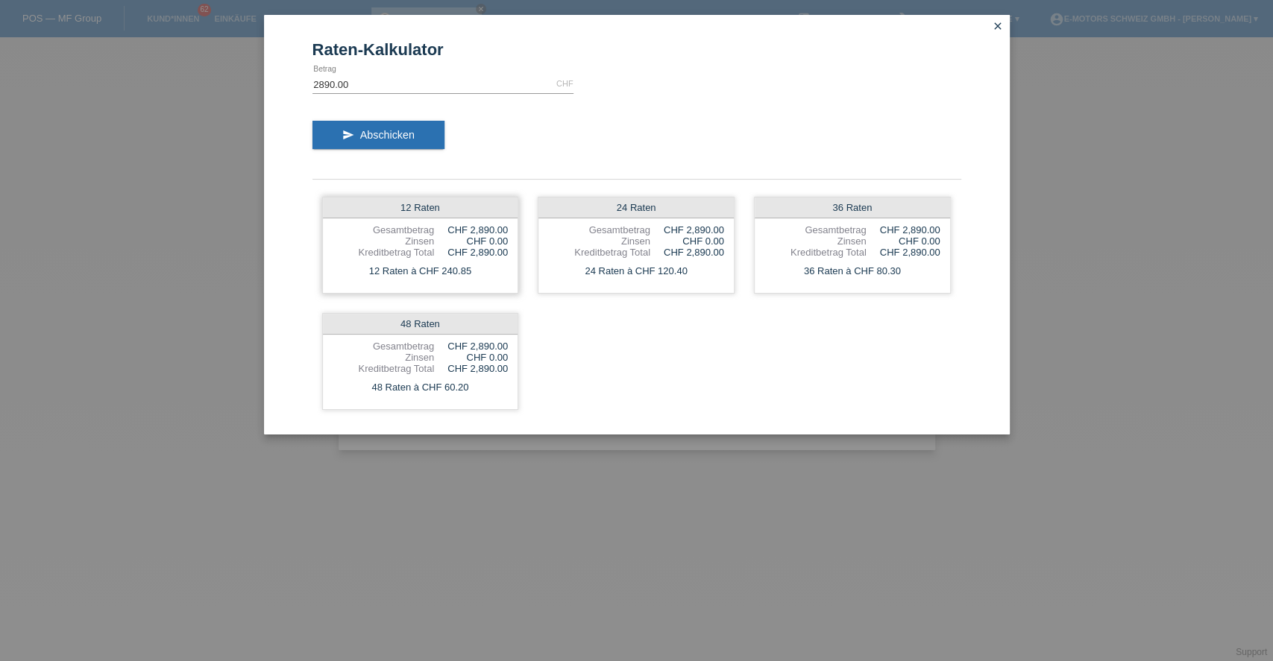
click at [450, 254] on div "CHF 2,890.00" at bounding box center [471, 252] width 74 height 11
click at [648, 263] on div "24 Raten à CHF 120.40" at bounding box center [635, 271] width 195 height 19
click at [1111, 54] on div "Raten-Kalkulator 2890.00 CHF error Betrag send Abschicken 12 Raten Gesamtbetrag…" at bounding box center [636, 330] width 1273 height 661
click at [992, 16] on div "Raten-Kalkulator 2890.00 CHF error Betrag send Abschicken 12 Raten Gesamtbetrag…" at bounding box center [637, 225] width 746 height 420
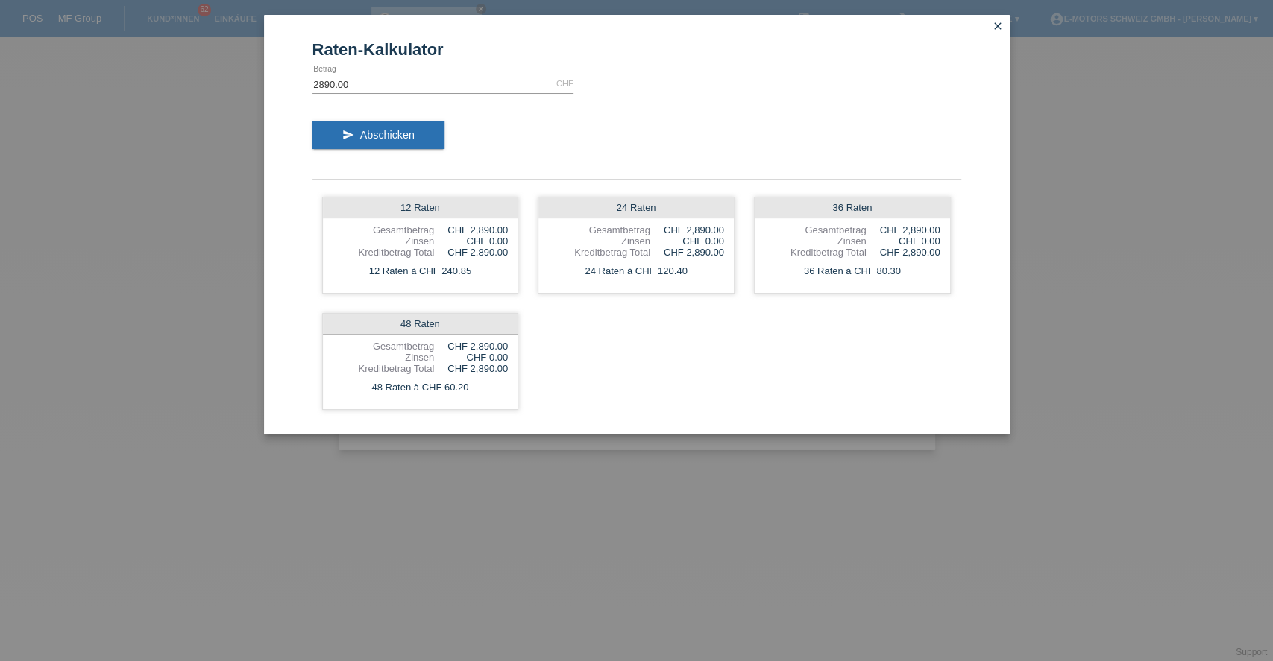
click at [994, 25] on icon "close" at bounding box center [998, 26] width 12 height 12
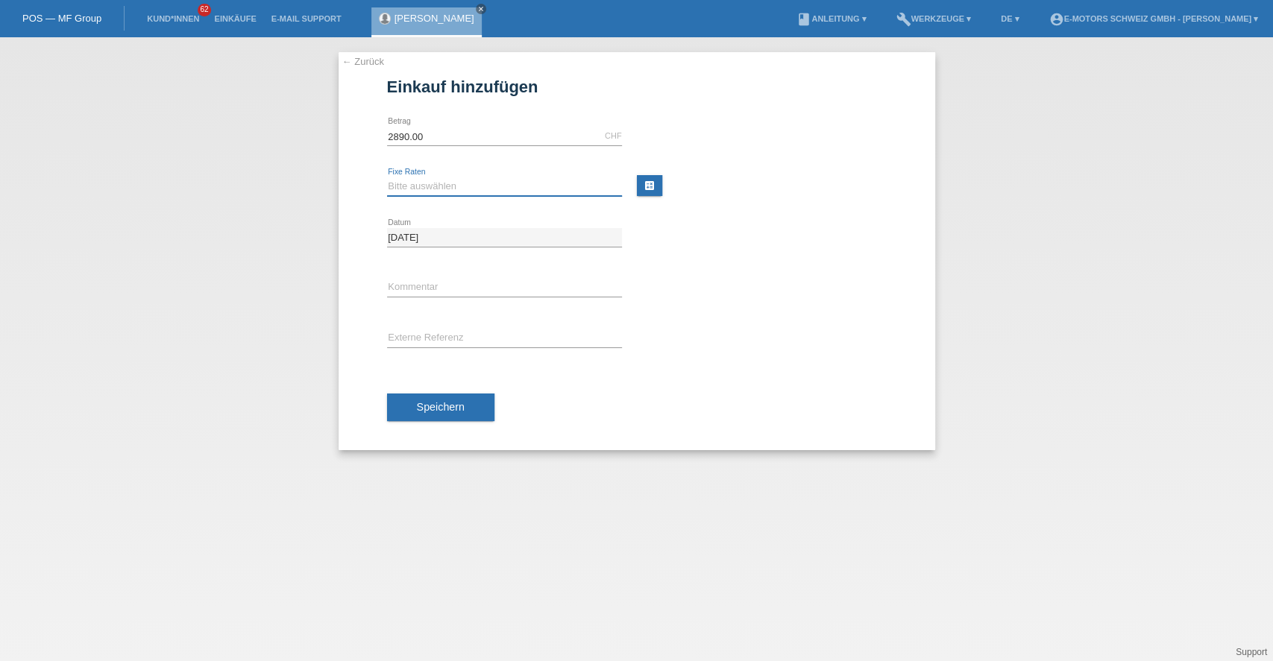
click at [515, 186] on select "Bitte auswählen" at bounding box center [504, 186] width 235 height 18
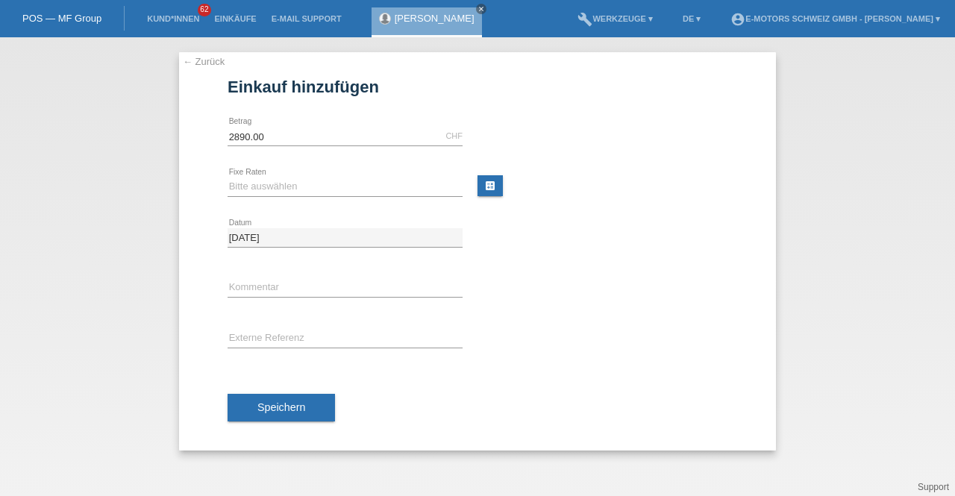
drag, startPoint x: 1108, startPoint y: 4, endPoint x: 430, endPoint y: 174, distance: 698.9
click at [430, 174] on div "Bitte auswählen error Fixe Raten" at bounding box center [344, 187] width 235 height 51
click at [383, 183] on select "Bitte auswählen" at bounding box center [344, 186] width 235 height 18
click at [219, 19] on link "Einkäufe" at bounding box center [235, 18] width 57 height 9
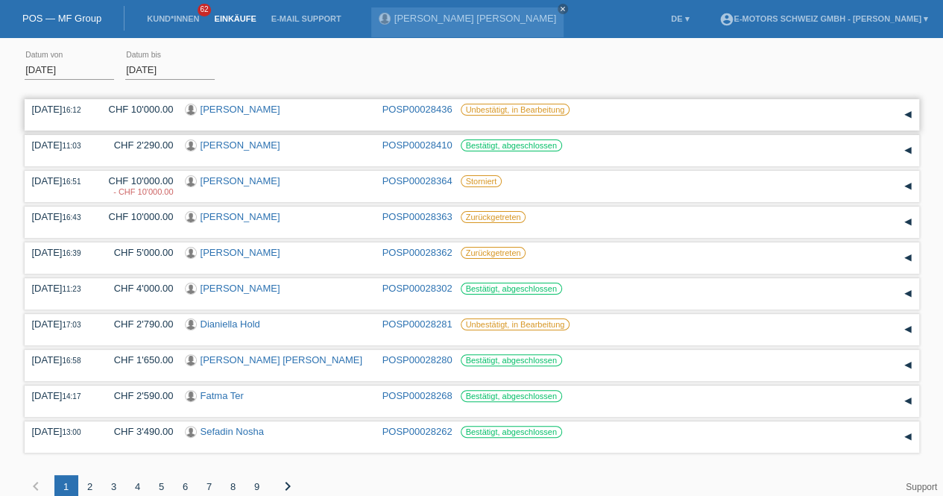
click at [247, 107] on link "[PERSON_NAME]" at bounding box center [241, 109] width 80 height 11
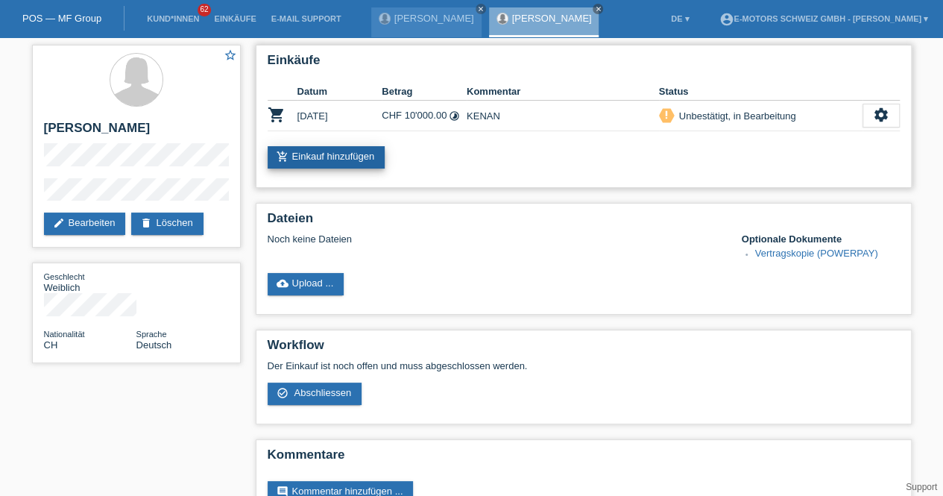
click at [294, 156] on link "add_shopping_cart Einkauf hinzufügen" at bounding box center [327, 157] width 118 height 22
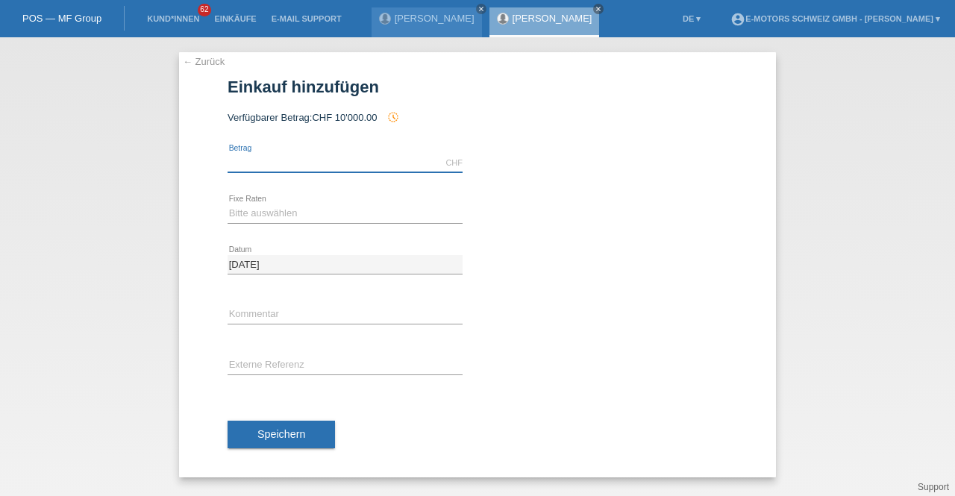
click at [260, 163] on input "text" at bounding box center [344, 163] width 235 height 19
click at [276, 217] on select "Bitte auswählen" at bounding box center [344, 213] width 235 height 18
click at [261, 158] on input "text" at bounding box center [344, 163] width 235 height 19
type input "3790.00"
click at [265, 219] on select "Bitte auswählen" at bounding box center [344, 213] width 235 height 18
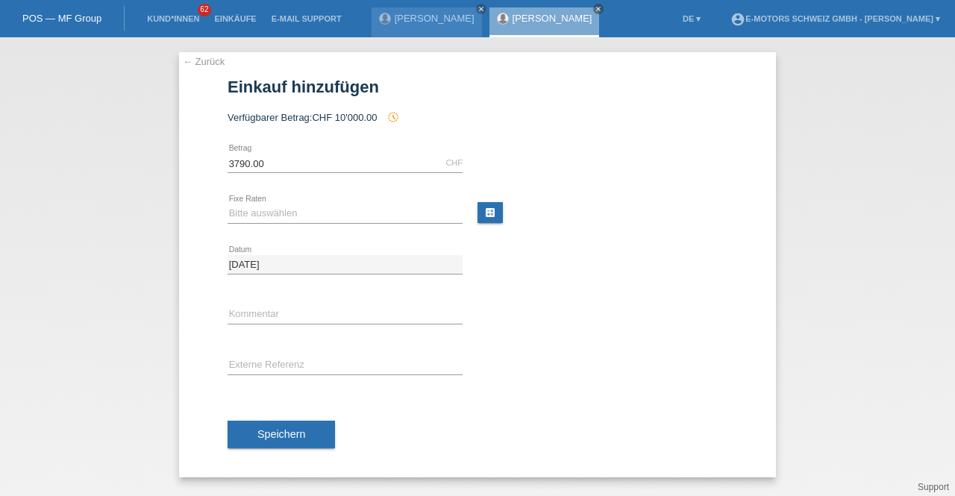
click at [213, 147] on div "← Zurück Einkauf hinzufügen Verfügbarer Betrag: CHF 10'000.00 history_toggle_off" at bounding box center [477, 264] width 597 height 425
click at [183, 19] on link "Kund*innen" at bounding box center [172, 18] width 67 height 9
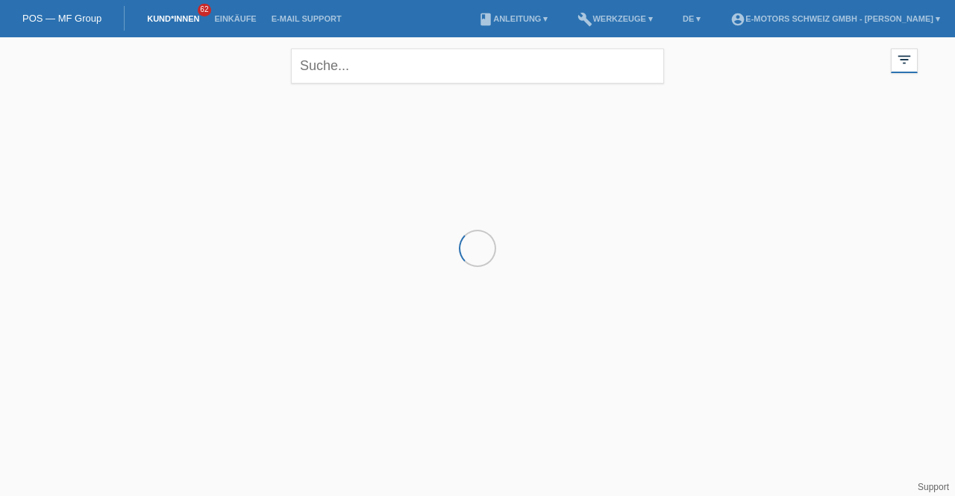
click at [168, 19] on link "Kund*innen" at bounding box center [172, 18] width 67 height 9
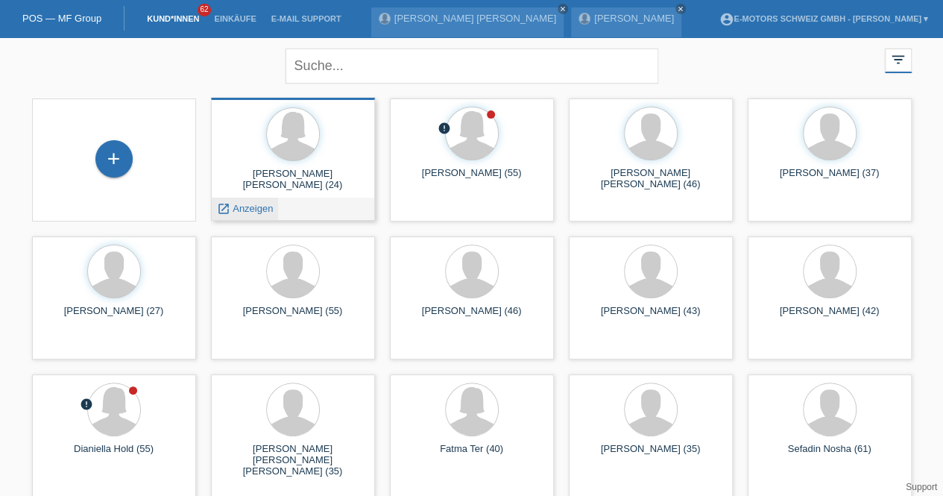
click at [262, 206] on span "Anzeigen" at bounding box center [253, 208] width 40 height 11
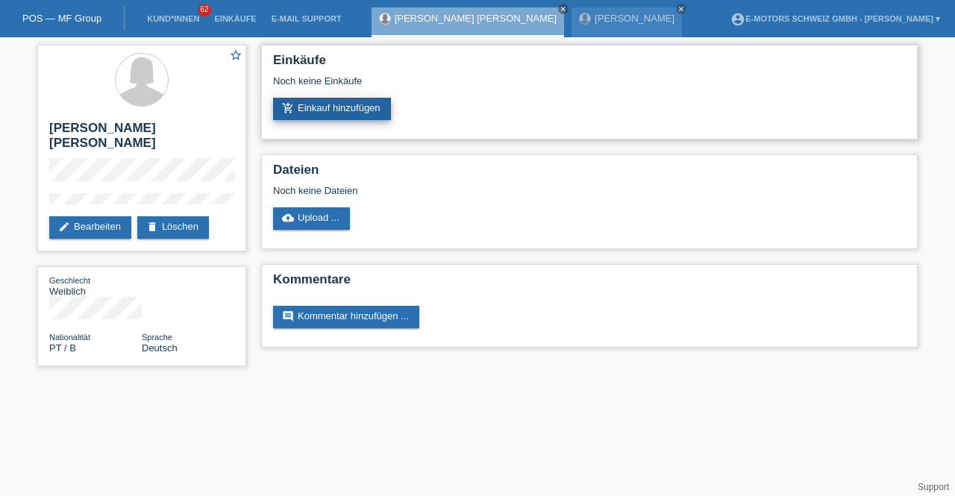
click at [361, 107] on link "add_shopping_cart Einkauf hinzufügen" at bounding box center [332, 109] width 118 height 22
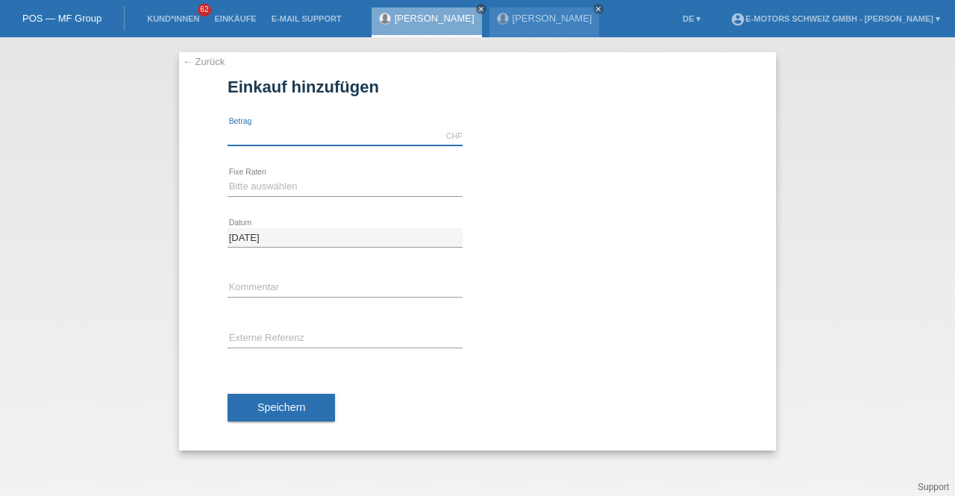
click at [352, 135] on input "text" at bounding box center [344, 136] width 235 height 19
type input "2890.00"
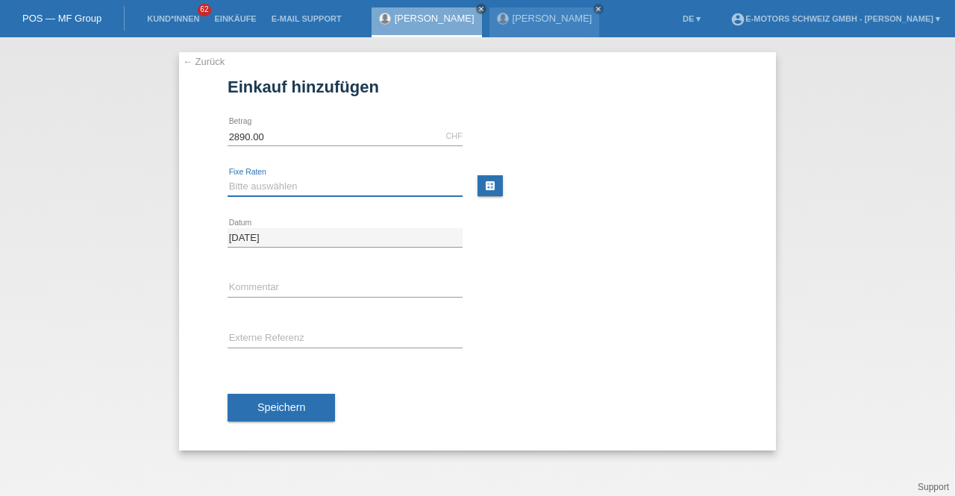
click at [290, 182] on select "Bitte auswählen 12 Raten 24 Raten 36 Raten 48 Raten" at bounding box center [344, 186] width 235 height 18
select select "214"
click at [227, 177] on select "Bitte auswählen 12 Raten 24 Raten 36 Raten 48 Raten" at bounding box center [344, 186] width 235 height 18
click at [271, 287] on input "text" at bounding box center [344, 288] width 235 height 19
type input "KENAN"
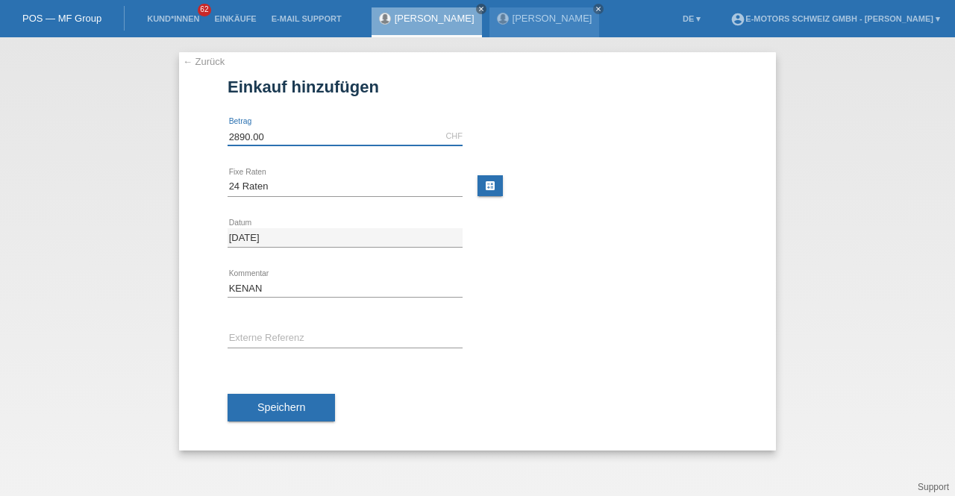
click at [272, 130] on input "2890.00" at bounding box center [344, 136] width 235 height 19
drag, startPoint x: 272, startPoint y: 130, endPoint x: 158, endPoint y: 131, distance: 114.1
click at [158, 131] on div "← Zurück Einkauf hinzufügen Verfügbarer Betrag: 2890.00 CHF error Betrag" at bounding box center [477, 266] width 955 height 459
click at [158, 131] on div "← Zurück Einkauf hinzufügen Verfügbarer Betrag: 0.00 CHF error Betrag" at bounding box center [477, 266] width 955 height 459
click at [267, 125] on div "0.00 CHF error Betrag" at bounding box center [344, 136] width 235 height 51
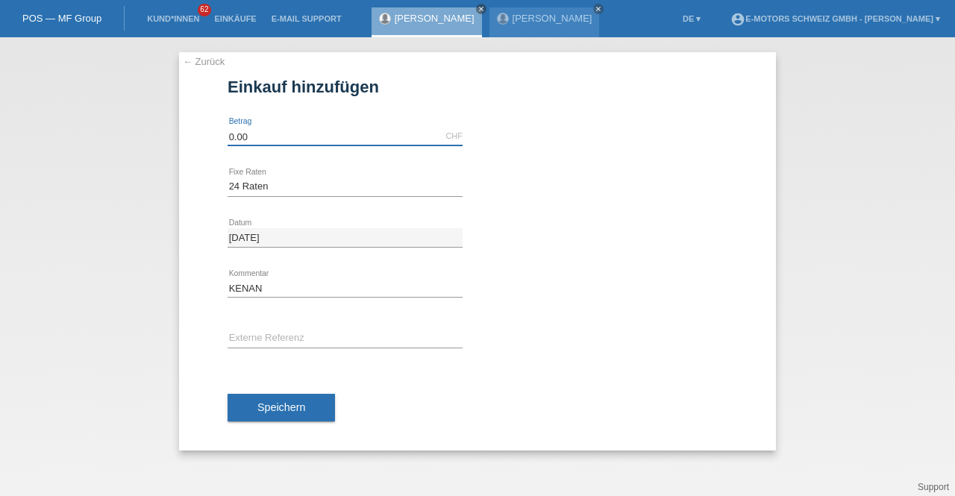
drag, startPoint x: 267, startPoint y: 131, endPoint x: 188, endPoint y: 133, distance: 79.1
click at [188, 133] on div "← Zurück Einkauf hinzufügen Verfügbarer Betrag: 0.00 CHF error Betrag" at bounding box center [477, 251] width 597 height 398
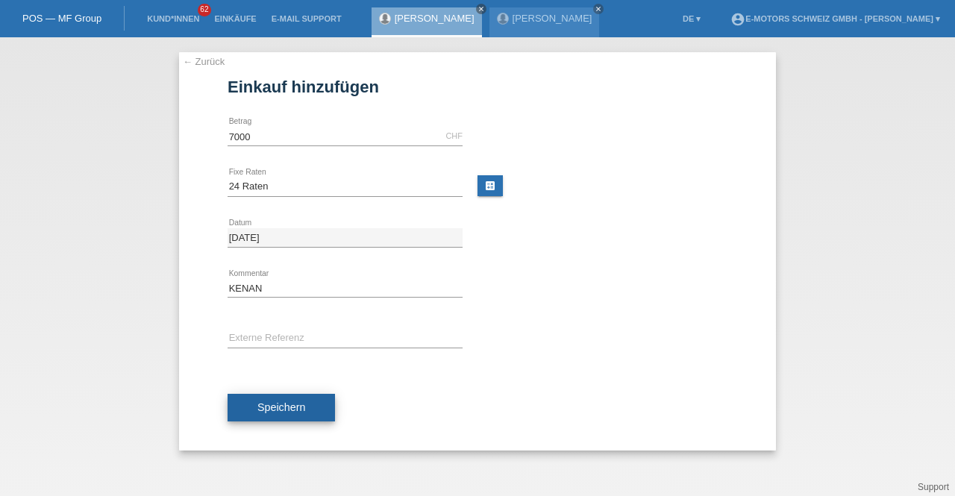
type input "7000.00"
click at [267, 408] on span "Speichern" at bounding box center [281, 407] width 48 height 12
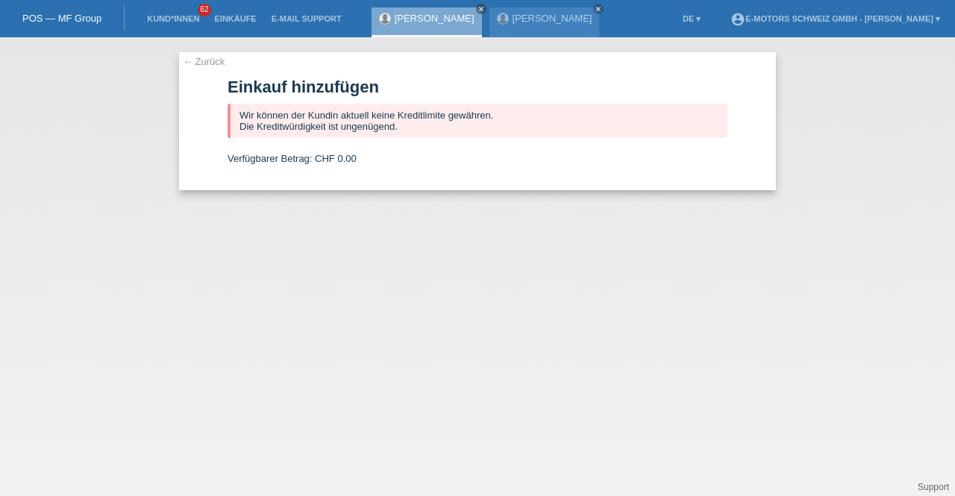
click at [430, 17] on link "[PERSON_NAME] [PERSON_NAME]" at bounding box center [435, 18] width 80 height 11
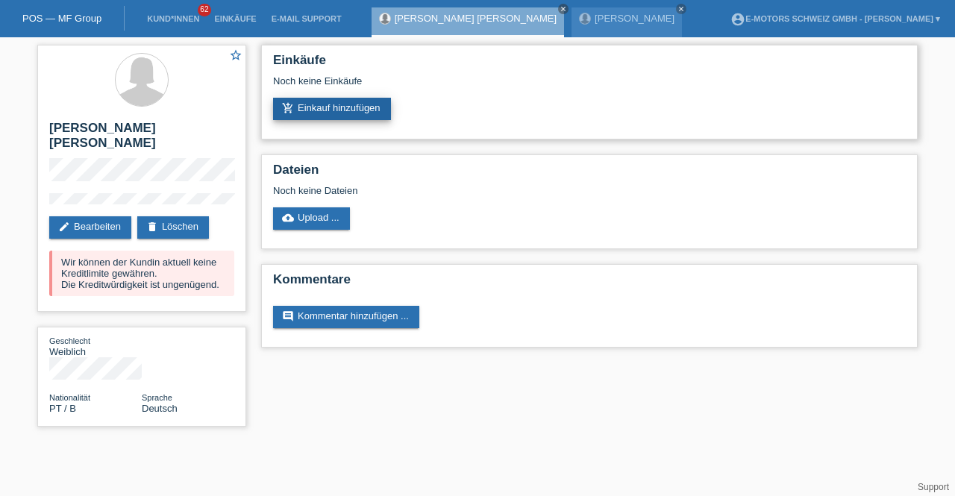
click at [361, 107] on link "add_shopping_cart Einkauf hinzufügen" at bounding box center [332, 109] width 118 height 22
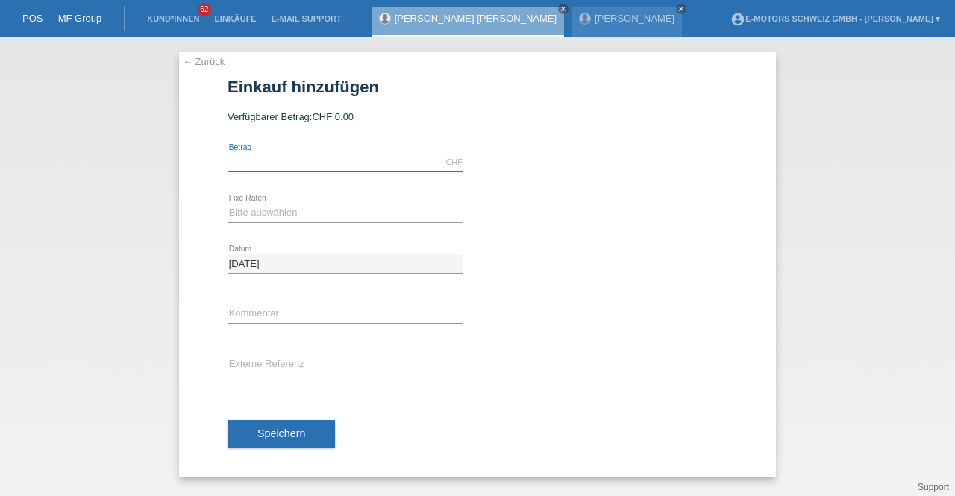
click at [299, 169] on input "text" at bounding box center [344, 162] width 235 height 19
type input "2890.00"
click at [250, 211] on select "Bitte auswählen 12 Raten 24 Raten 36 Raten 48 Raten" at bounding box center [344, 213] width 235 height 18
select select "213"
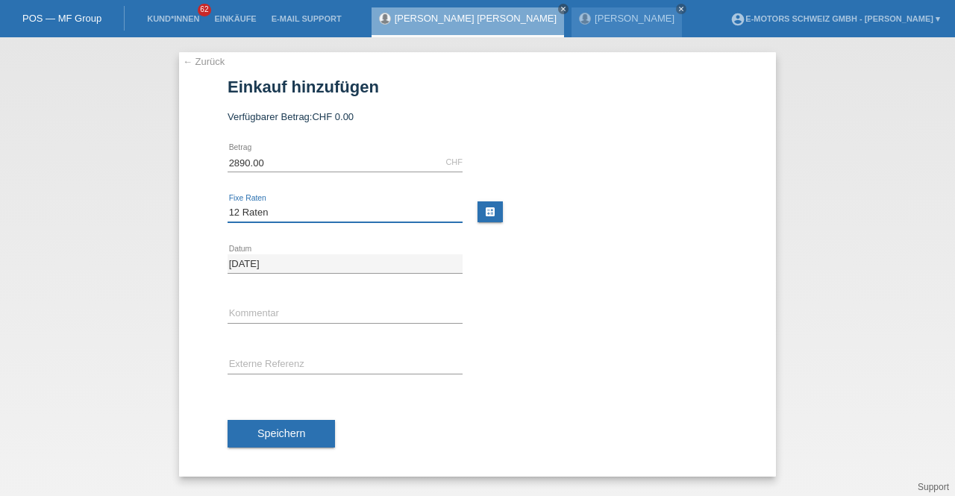
click at [227, 204] on select "Bitte auswählen 12 Raten 24 Raten 36 Raten 48 Raten" at bounding box center [344, 213] width 235 height 18
click at [299, 437] on span "Speichern" at bounding box center [281, 433] width 48 height 12
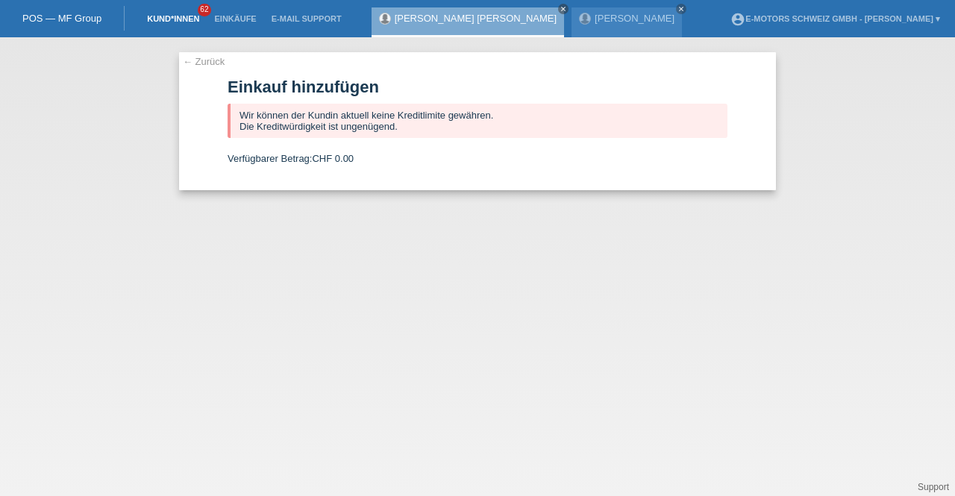
click at [175, 16] on link "Kund*innen" at bounding box center [172, 18] width 67 height 9
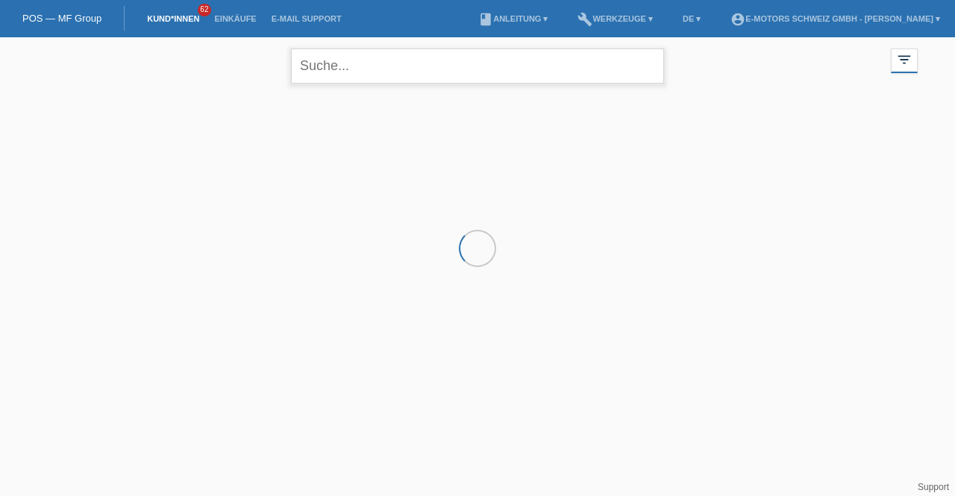
click at [342, 72] on input "text" at bounding box center [477, 65] width 373 height 35
type input "[PERSON_NAME]"
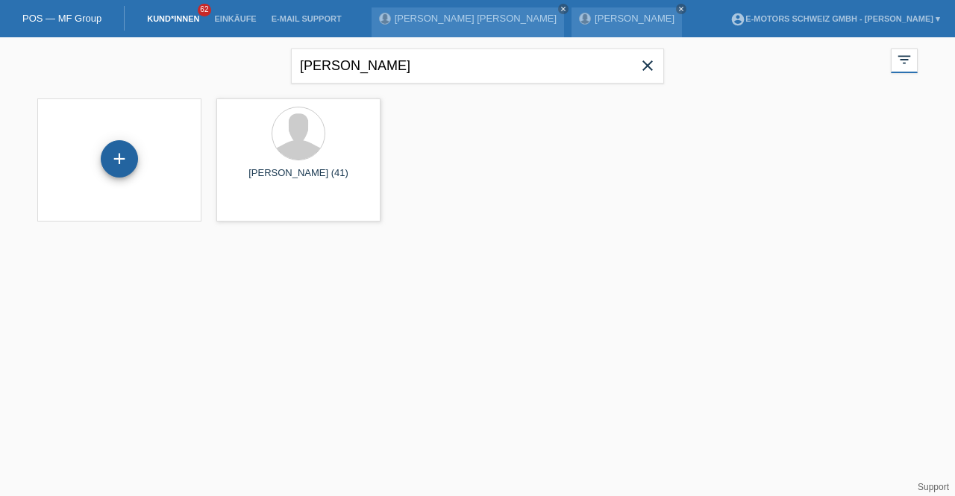
click at [119, 158] on div "+" at bounding box center [119, 158] width 37 height 37
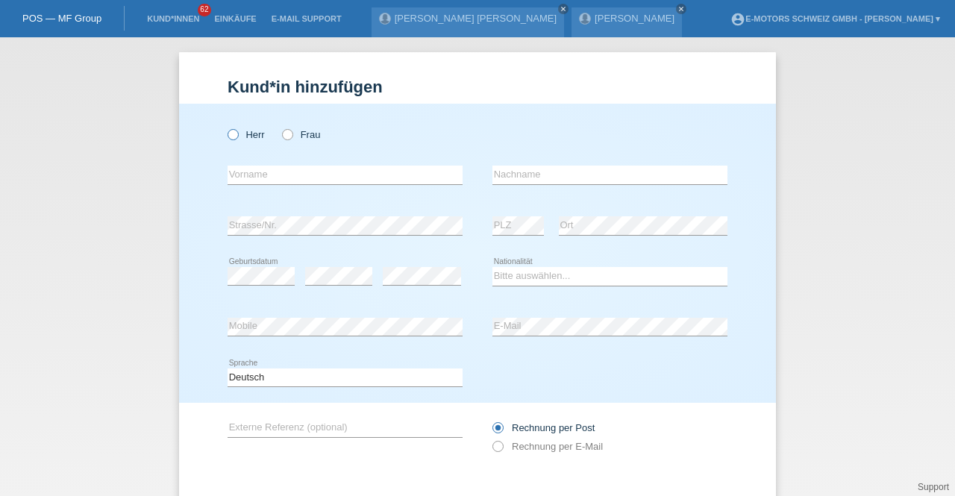
click at [240, 135] on label "Herr" at bounding box center [245, 134] width 37 height 11
click at [237, 135] on input "Herr" at bounding box center [232, 134] width 10 height 10
radio input "true"
click at [256, 174] on input "text" at bounding box center [344, 175] width 235 height 19
type input "r"
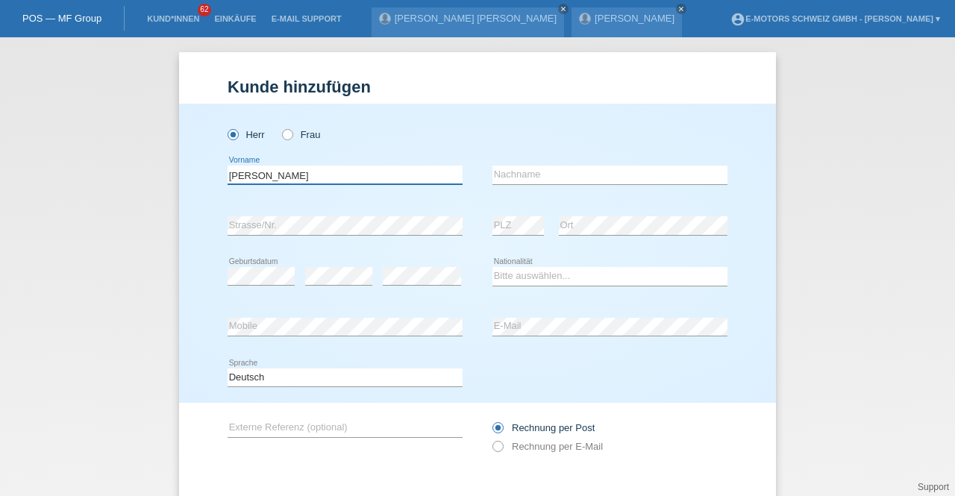
type input "[PERSON_NAME]"
click at [553, 283] on select "Bitte auswählen... Schweiz Deutschland Liechtenstein Österreich ------------ Af…" at bounding box center [609, 276] width 235 height 18
select select "CH"
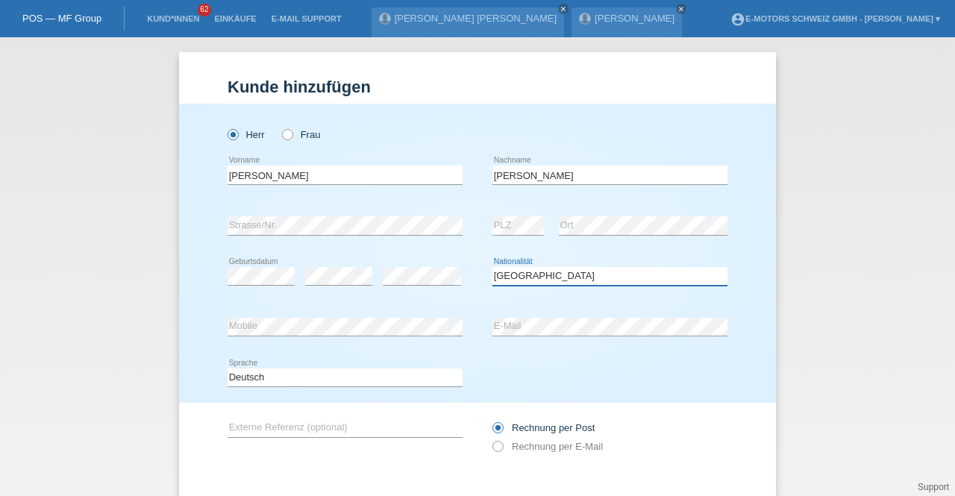
click at [492, 267] on select "Bitte auswählen... Schweiz Deutschland Liechtenstein Österreich ------------ Af…" at bounding box center [609, 276] width 235 height 18
click at [514, 340] on div "error E-Mail" at bounding box center [609, 327] width 235 height 51
click at [427, 325] on div "error Mobile error E-Mail" at bounding box center [477, 327] width 500 height 51
click at [180, 322] on div "Herr Frau Raphael error Vorname C" at bounding box center [477, 253] width 597 height 299
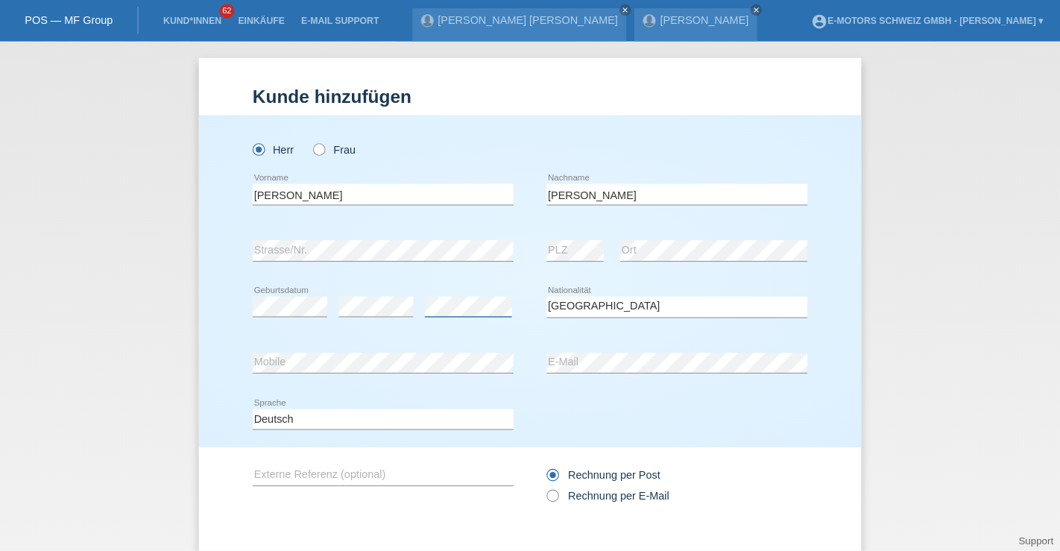
scroll to position [76, 0]
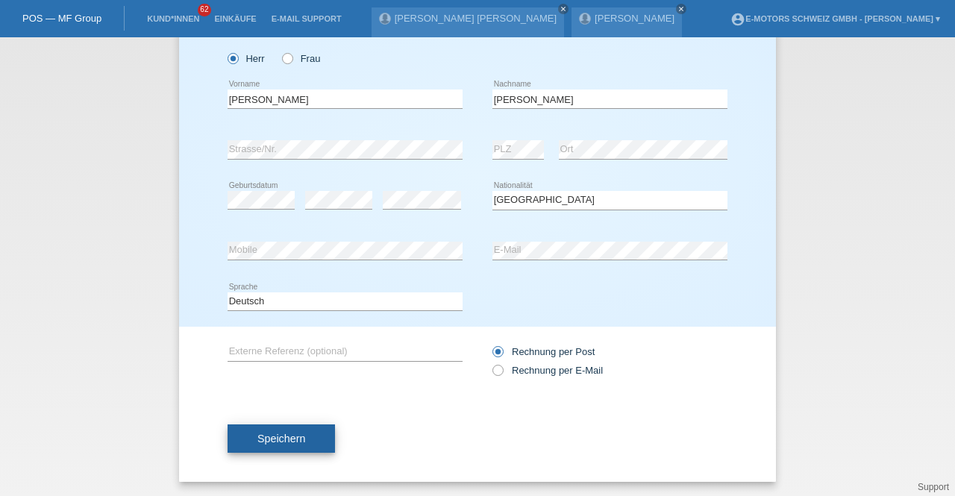
click at [292, 440] on span "Speichern" at bounding box center [281, 439] width 48 height 12
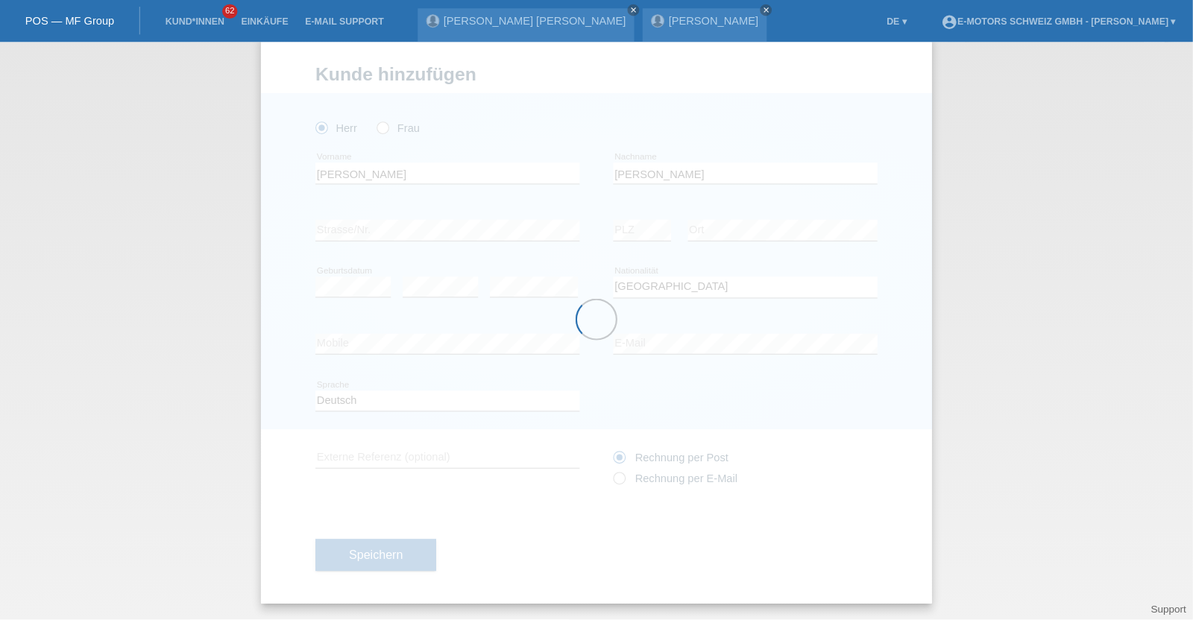
scroll to position [0, 0]
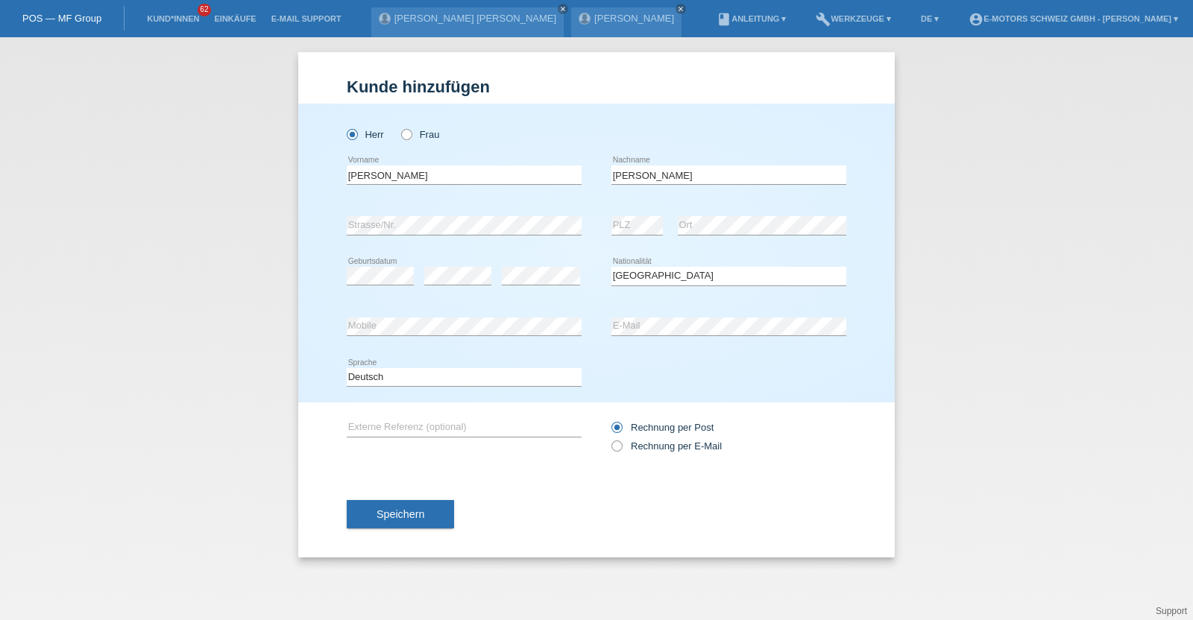
drag, startPoint x: 936, startPoint y: 1, endPoint x: 233, endPoint y: 295, distance: 761.8
click at [233, 295] on div "Kund*in hinzufügen Kunde hinzufügen Kundin hinzufügen Herr Frau Raphael error V…" at bounding box center [596, 328] width 1193 height 583
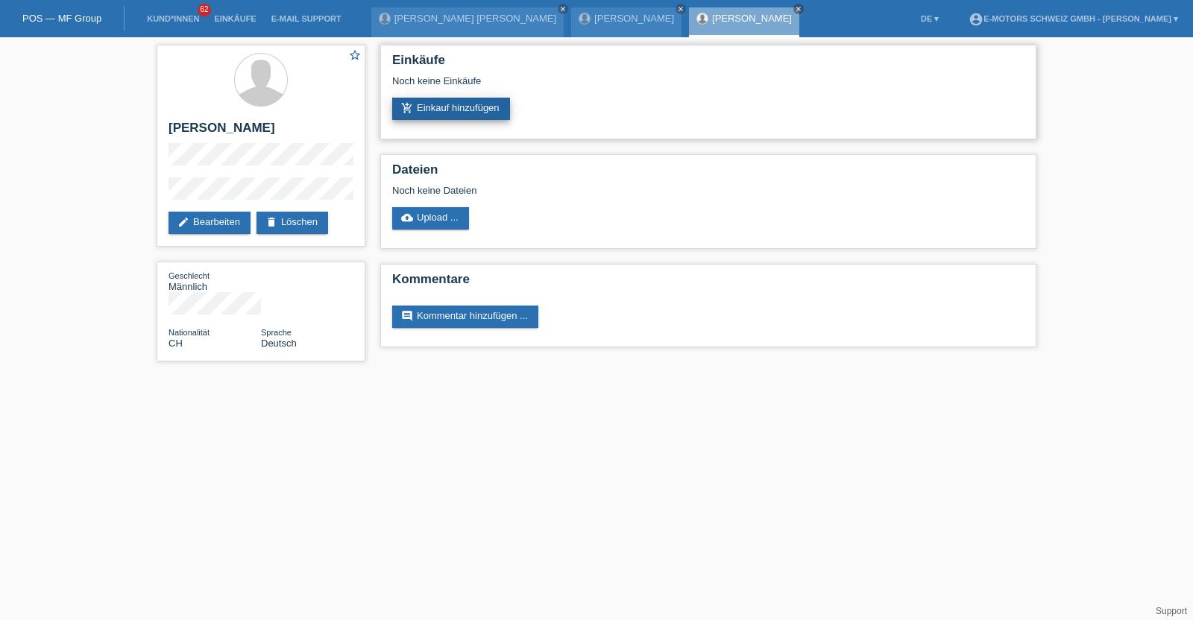
click at [465, 107] on link "add_shopping_cart Einkauf hinzufügen" at bounding box center [451, 109] width 118 height 22
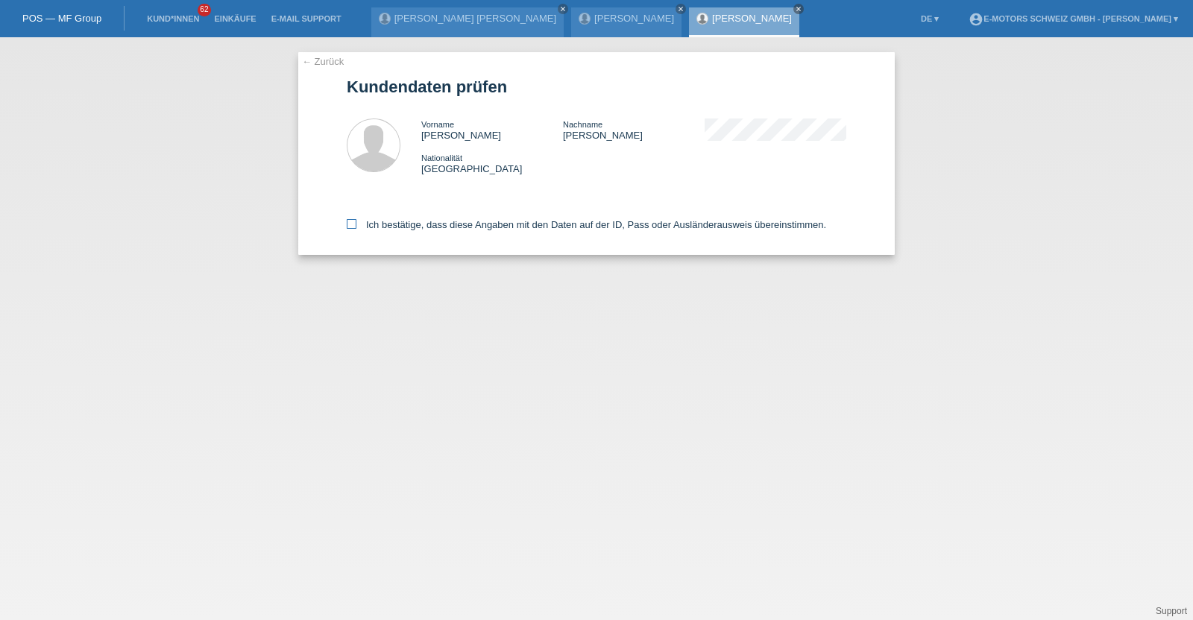
click at [424, 224] on label "Ich bestätige, dass diese Angaben mit den Daten auf der ID, Pass oder Ausländer…" at bounding box center [587, 224] width 480 height 11
click at [356, 224] on input "Ich bestätige, dass diese Angaben mit den Daten auf der ID, Pass oder Ausländer…" at bounding box center [352, 224] width 10 height 10
checkbox input "true"
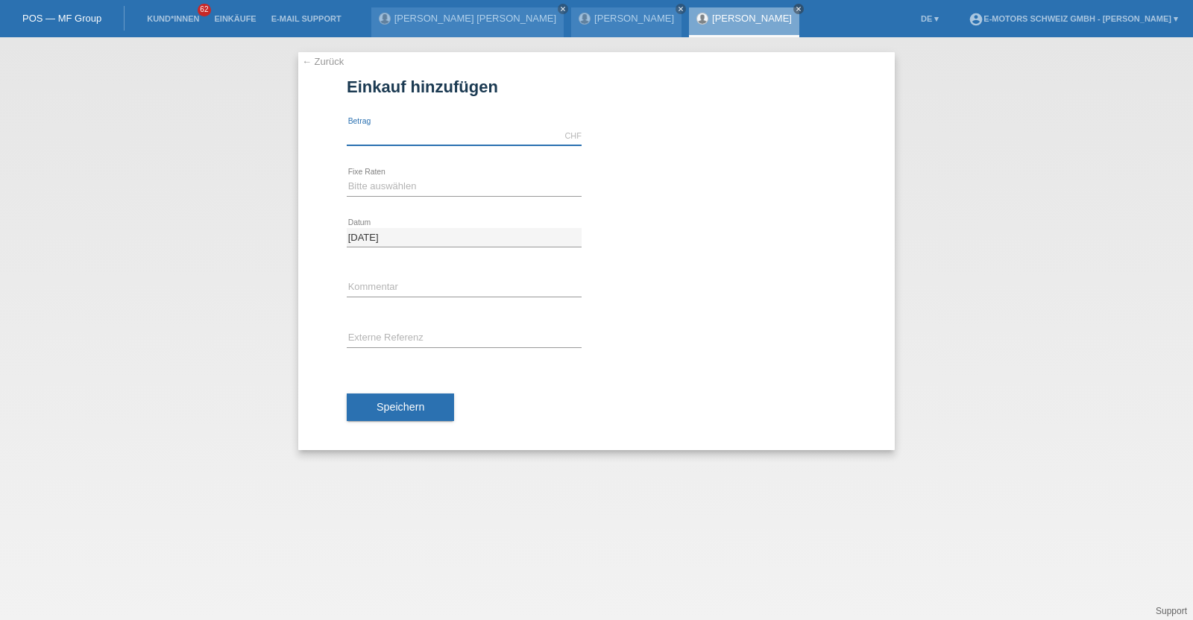
click at [417, 139] on input "text" at bounding box center [464, 136] width 235 height 19
type input "10000.00"
click at [397, 175] on div "Bitte auswählen 12 Raten 24 Raten 36 Raten 48 Raten error Fixe Raten" at bounding box center [464, 187] width 235 height 51
click at [368, 186] on select "Bitte auswählen 12 Raten 24 Raten 36 Raten 48 Raten" at bounding box center [464, 186] width 235 height 18
select select "214"
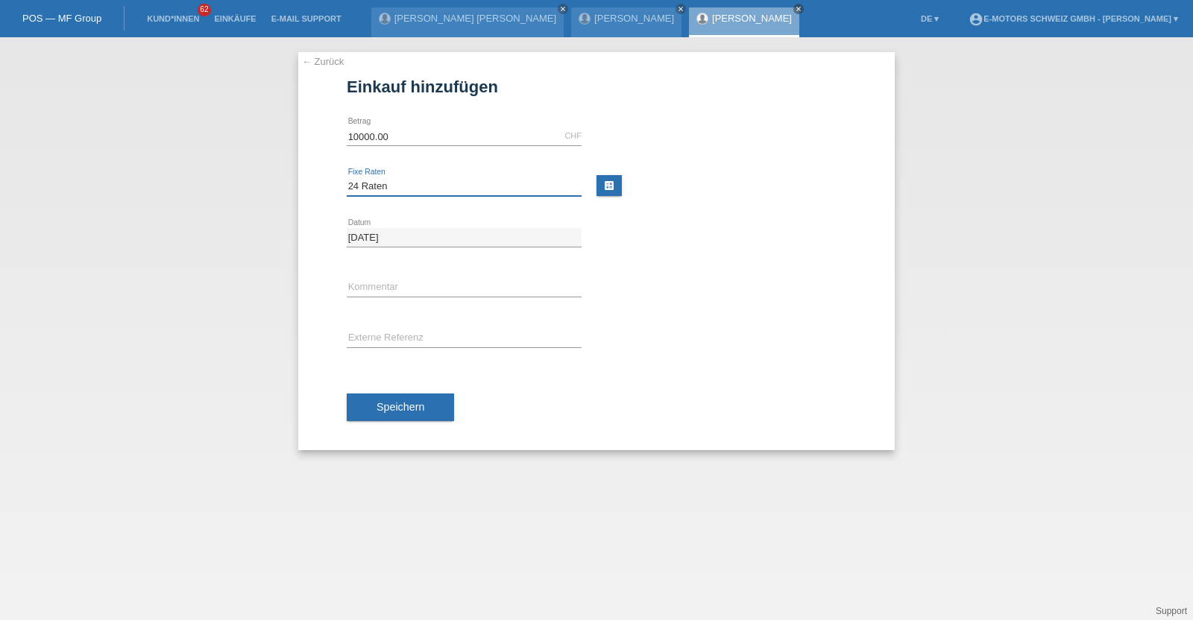
click at [347, 177] on select "Bitte auswählen 12 Raten 24 Raten 36 Raten 48 Raten" at bounding box center [464, 186] width 235 height 18
click at [392, 272] on div "error Kommentar" at bounding box center [464, 288] width 235 height 51
click at [392, 277] on div "error Kommentar" at bounding box center [464, 288] width 235 height 51
click at [395, 286] on input "text" at bounding box center [464, 288] width 235 height 19
type input "KENAN"
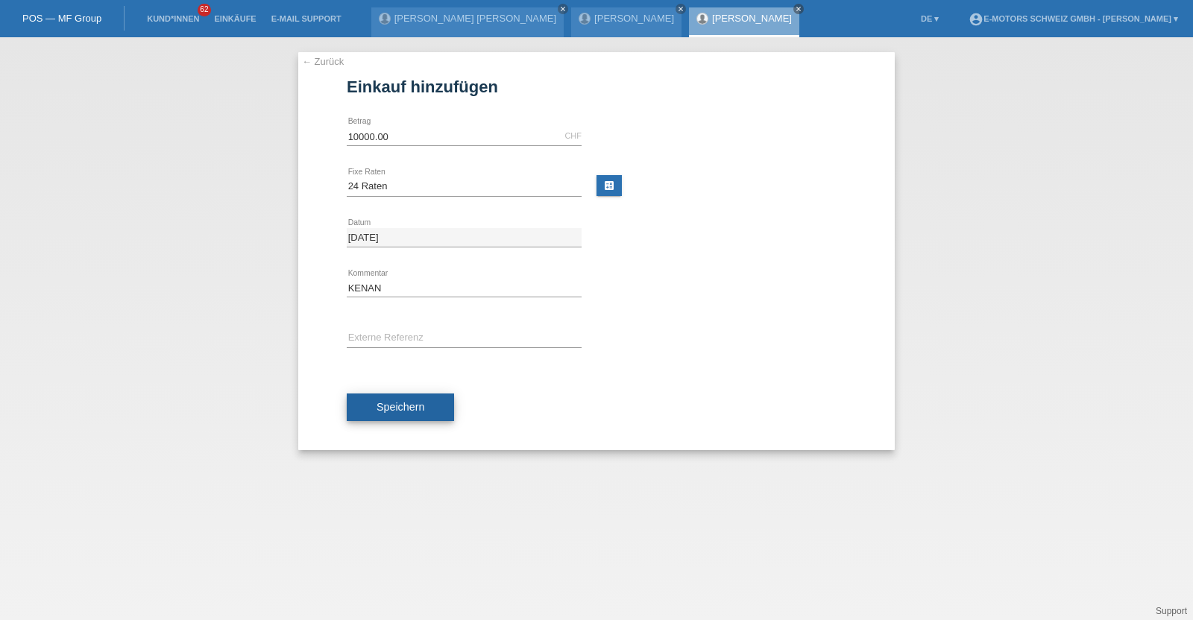
click at [402, 409] on span "Speichern" at bounding box center [401, 407] width 48 height 12
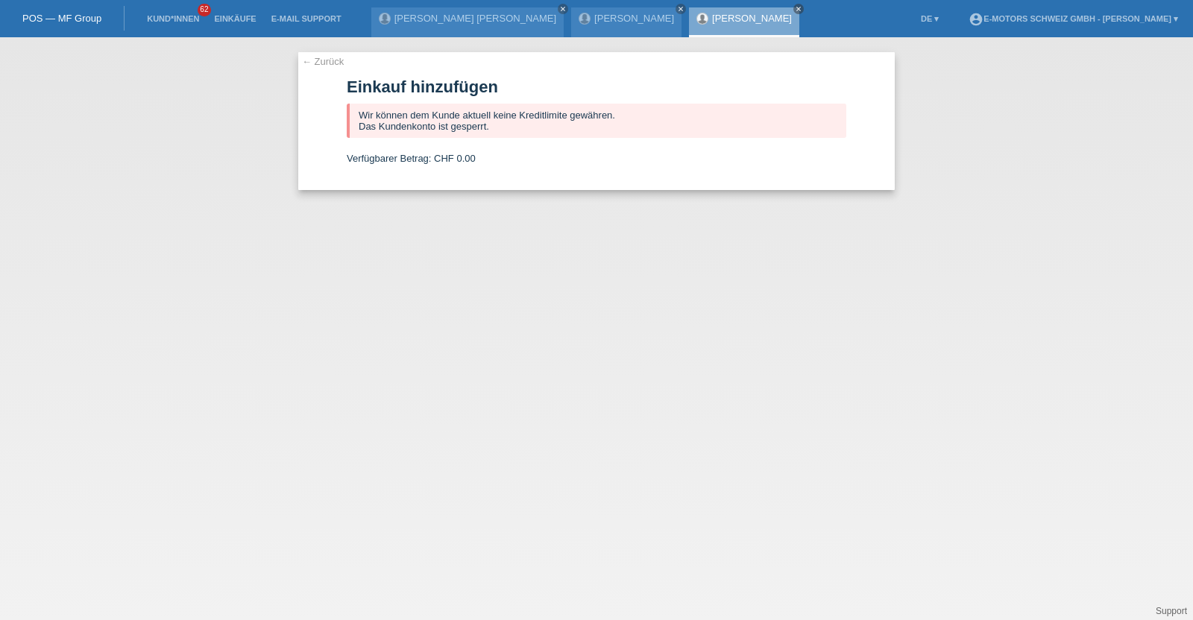
click at [712, 21] on link "[PERSON_NAME]" at bounding box center [752, 18] width 80 height 11
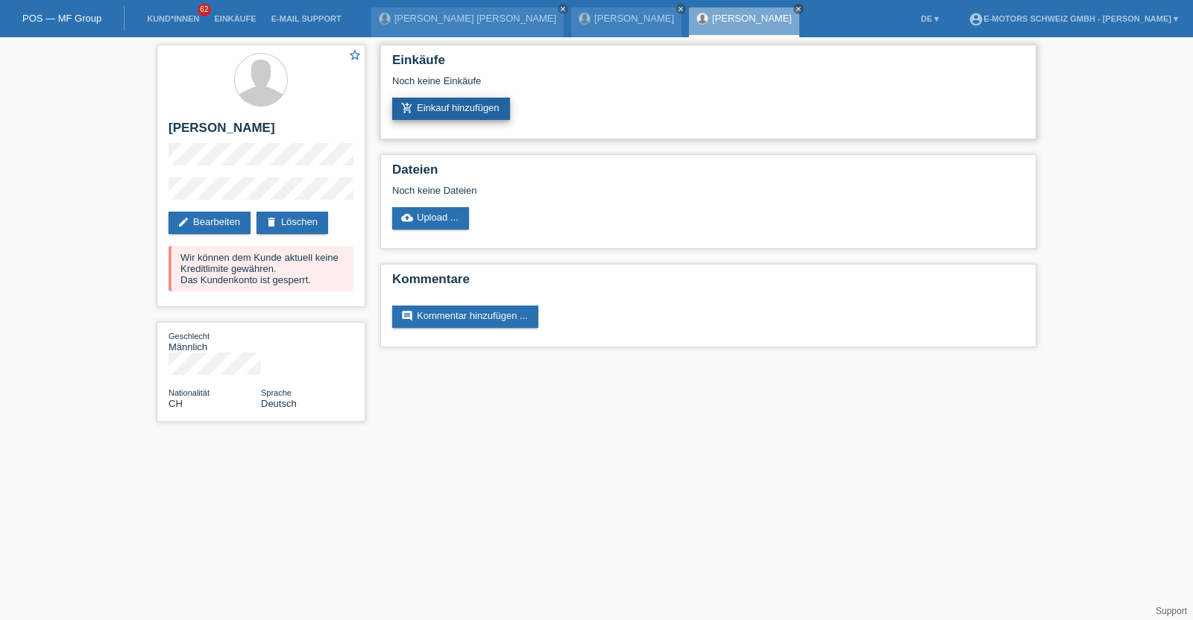
click at [444, 113] on link "add_shopping_cart Einkauf hinzufügen" at bounding box center [451, 109] width 118 height 22
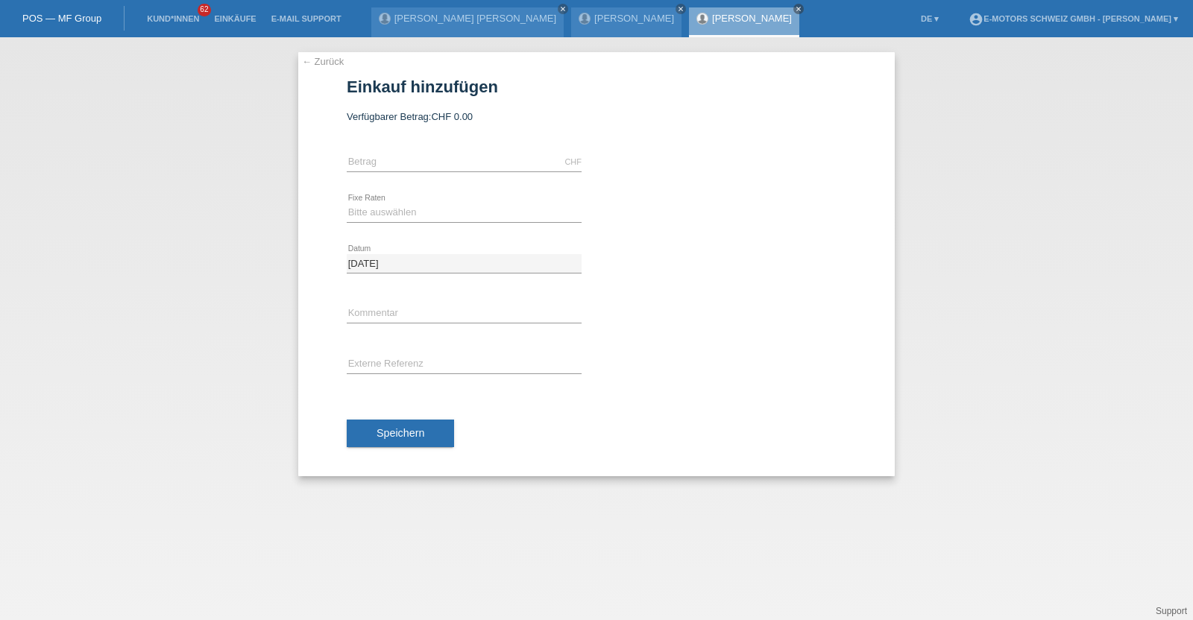
click at [412, 172] on icon at bounding box center [464, 172] width 235 height 1
click at [421, 162] on input "text" at bounding box center [464, 162] width 235 height 19
type input "2890.00"
click at [422, 210] on select "Bitte auswählen 12 Raten 24 Raten 36 Raten 48 Raten" at bounding box center [464, 213] width 235 height 18
select select "214"
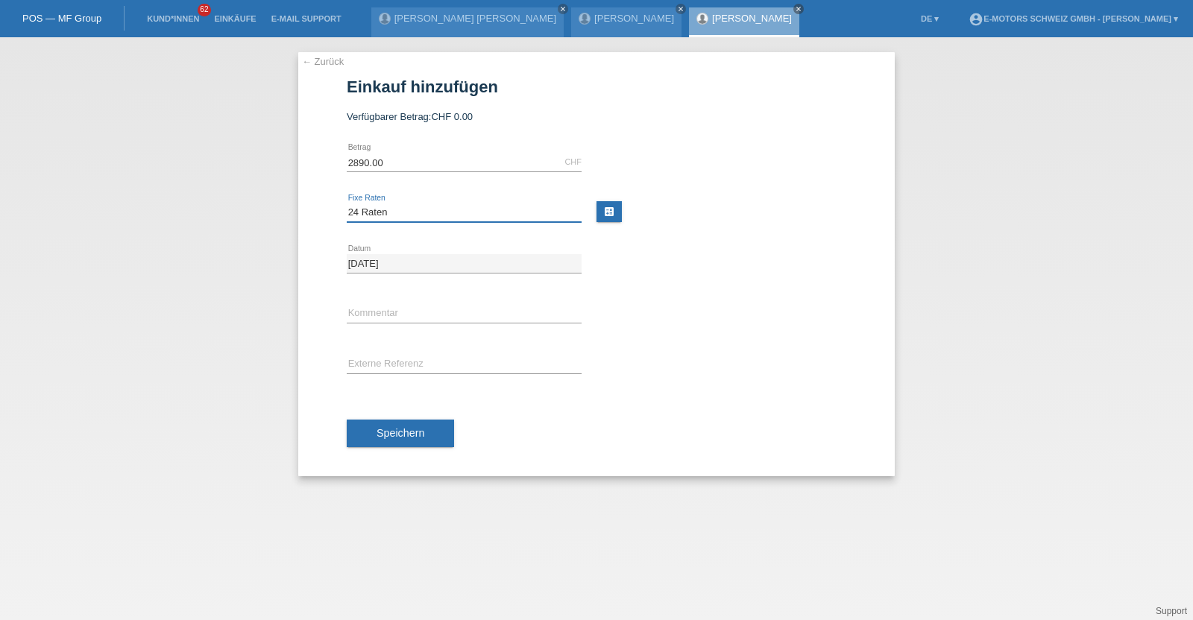
click at [347, 204] on select "Bitte auswählen 12 Raten 24 Raten 36 Raten 48 Raten" at bounding box center [464, 213] width 235 height 18
click at [433, 442] on button "Speichern" at bounding box center [400, 434] width 107 height 28
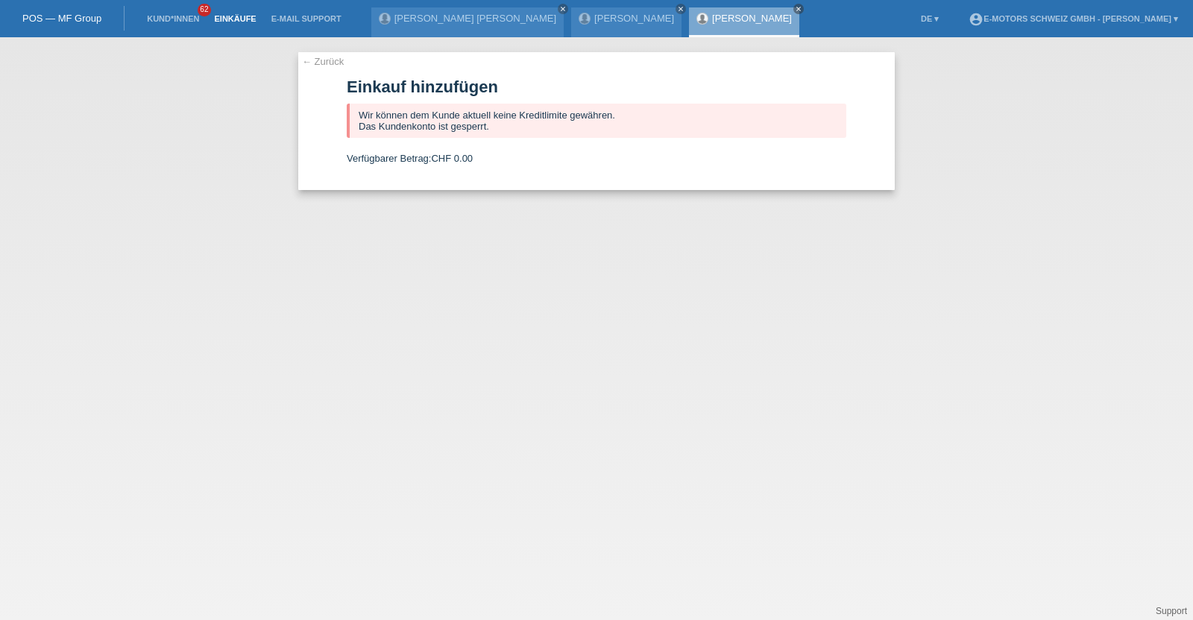
click at [236, 21] on link "Einkäufe" at bounding box center [235, 18] width 57 height 9
